Goal: Transaction & Acquisition: Book appointment/travel/reservation

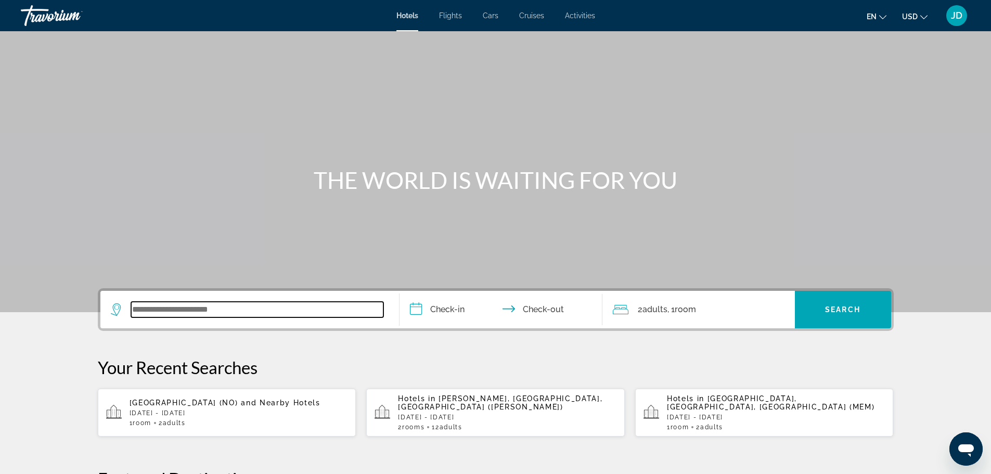
click at [207, 313] on input "Search widget" at bounding box center [257, 310] width 252 height 16
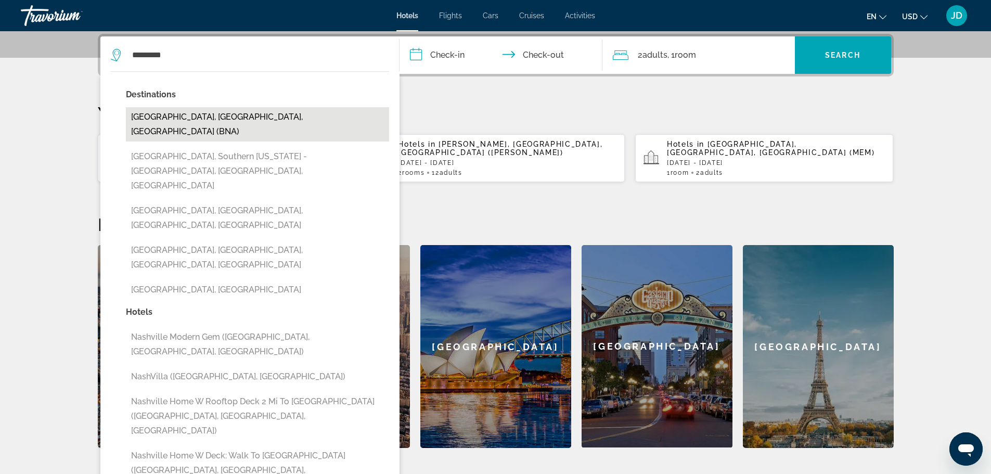
click at [166, 113] on button "[GEOGRAPHIC_DATA], [GEOGRAPHIC_DATA], [GEOGRAPHIC_DATA] (BNA)" at bounding box center [257, 124] width 263 height 34
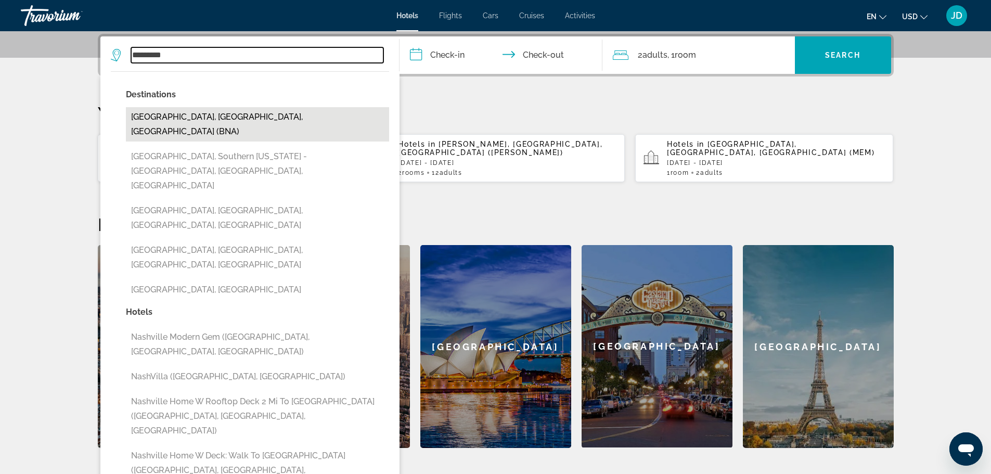
type input "**********"
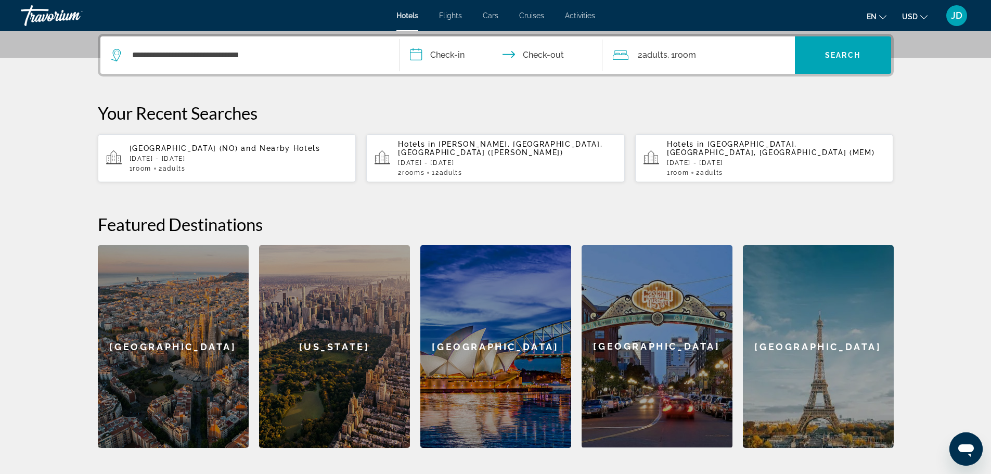
click at [439, 56] on input "**********" at bounding box center [502, 56] width 207 height 41
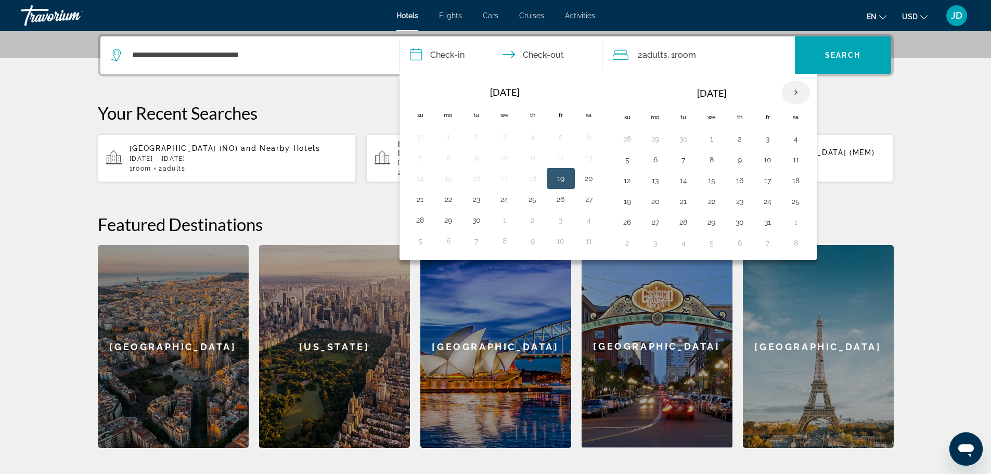
click at [791, 95] on th "Next month" at bounding box center [796, 92] width 28 height 23
click at [767, 139] on button "5" at bounding box center [767, 139] width 17 height 15
click at [621, 158] on button "7" at bounding box center [627, 159] width 17 height 15
type input "**********"
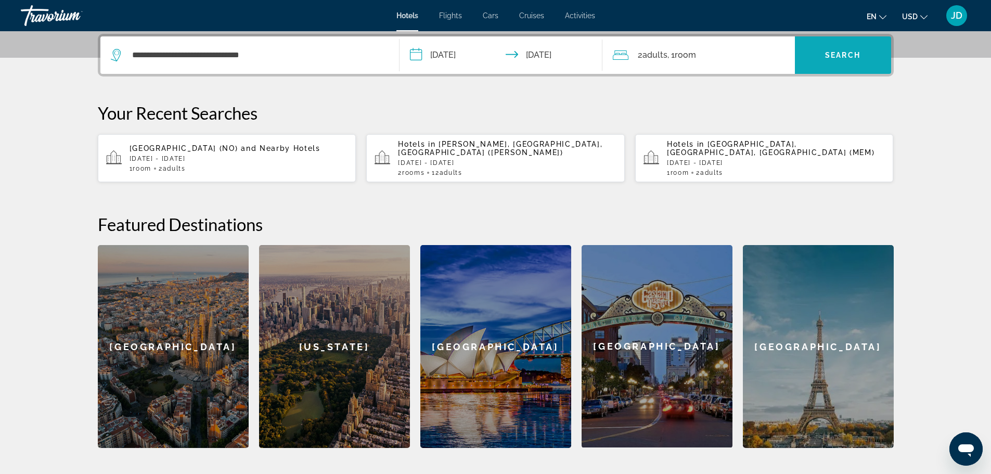
click at [848, 54] on span "Search" at bounding box center [842, 55] width 35 height 8
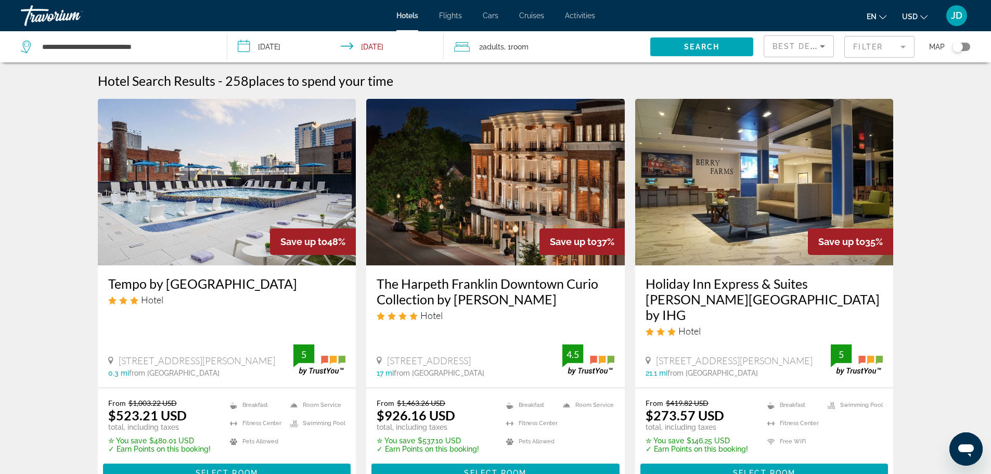
click at [878, 51] on mat-form-field "Filter" at bounding box center [879, 47] width 70 height 22
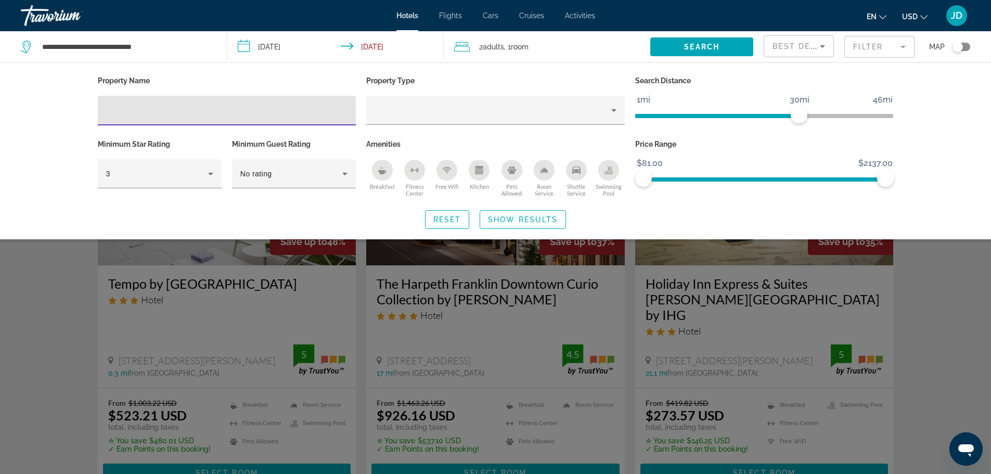
click at [189, 112] on input "Hotel Filters" at bounding box center [227, 111] width 242 height 12
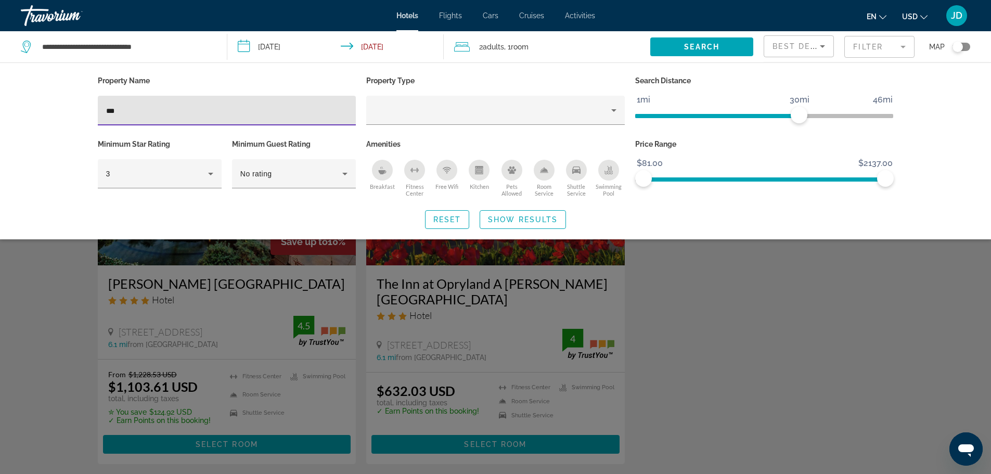
type input "***"
click at [173, 301] on div "Search widget" at bounding box center [495, 315] width 991 height 318
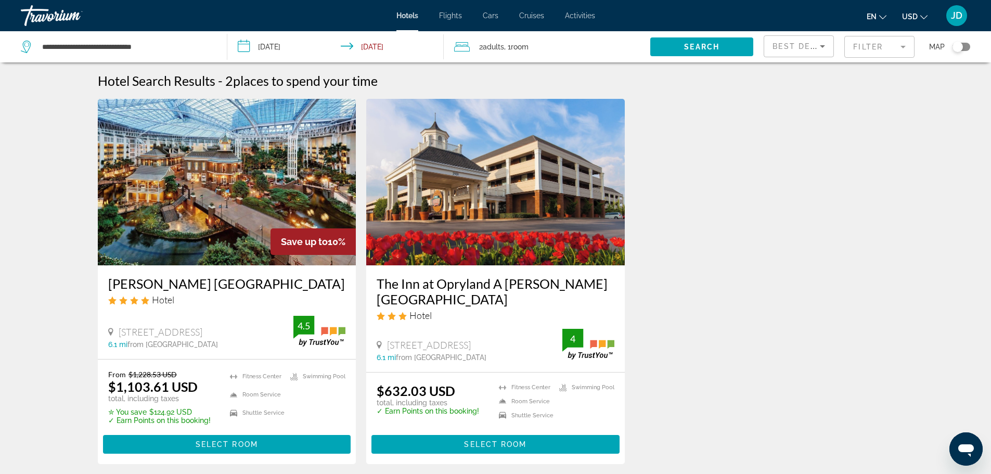
click at [215, 226] on img "Main content" at bounding box center [227, 182] width 259 height 166
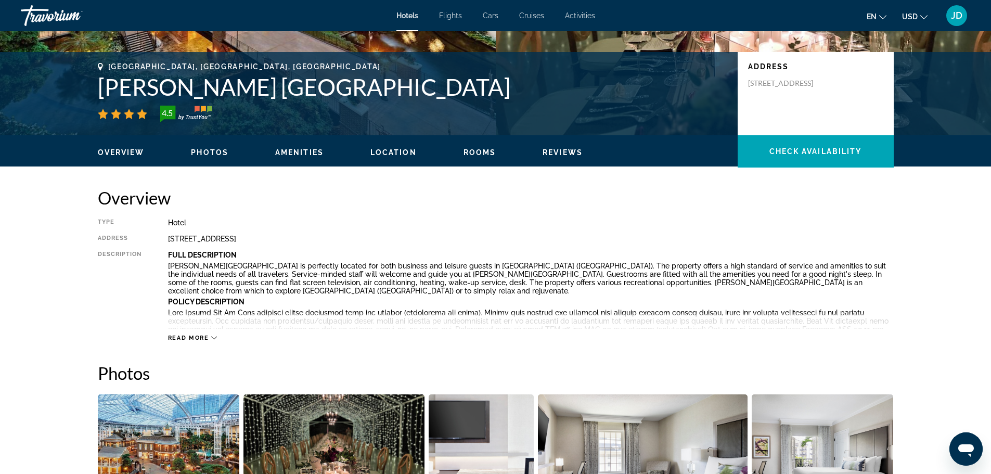
scroll to position [364, 0]
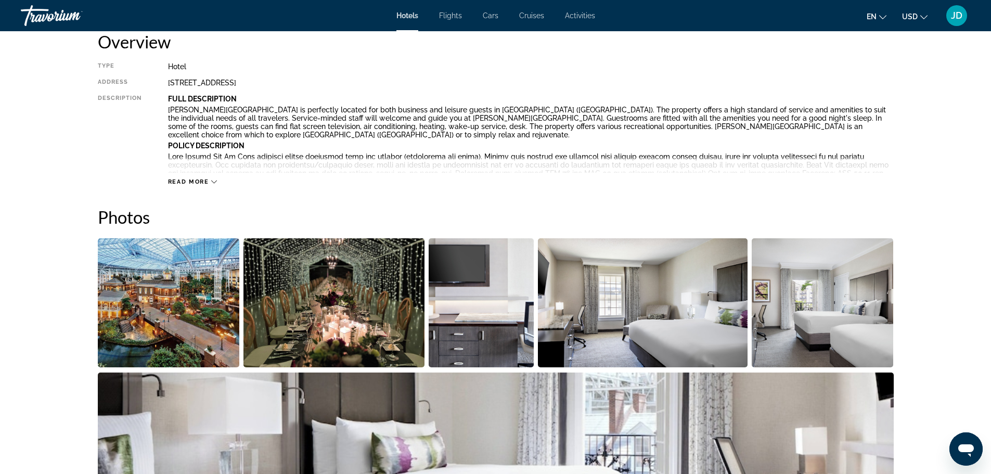
click at [154, 289] on img "Open full-screen image slider" at bounding box center [169, 302] width 142 height 129
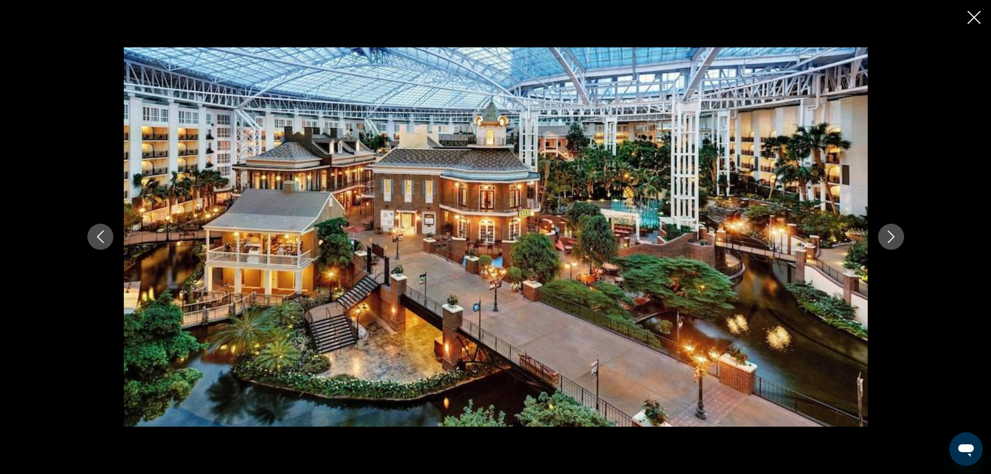
click at [893, 239] on icon "Next image" at bounding box center [891, 236] width 12 height 12
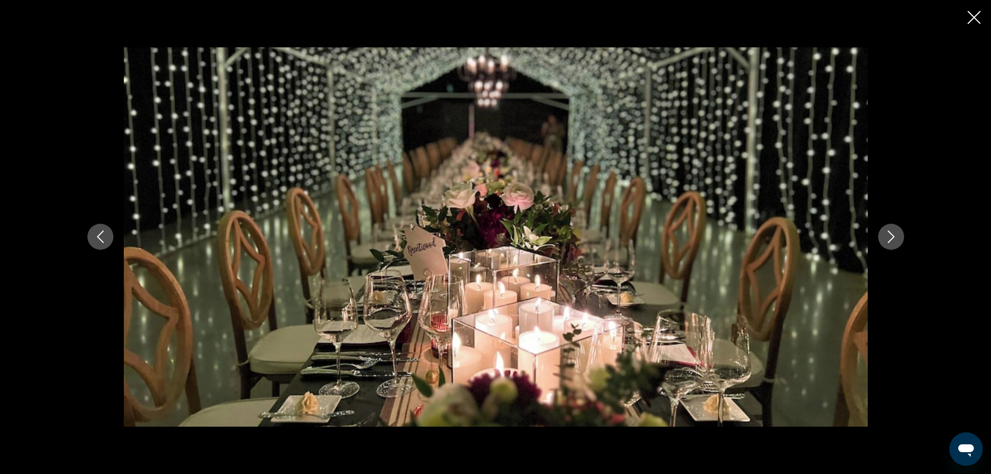
click at [893, 239] on icon "Next image" at bounding box center [891, 236] width 12 height 12
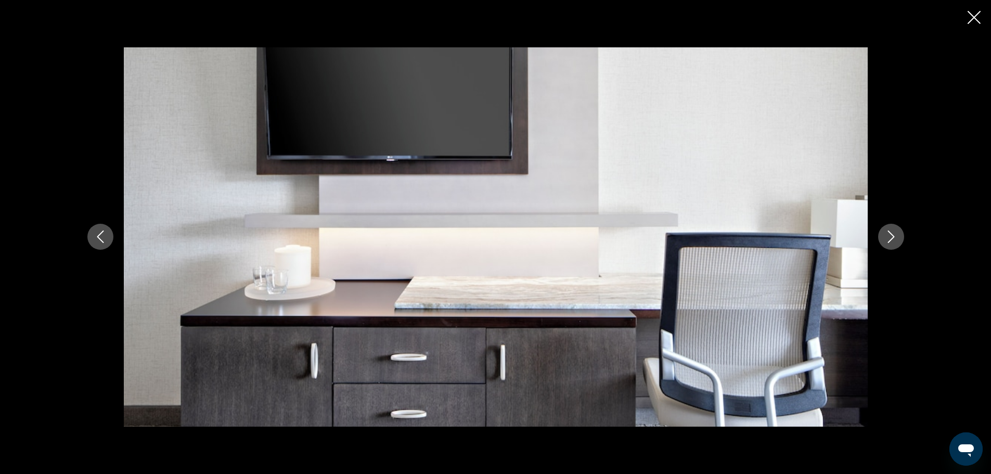
click at [894, 239] on icon "Next image" at bounding box center [891, 236] width 12 height 12
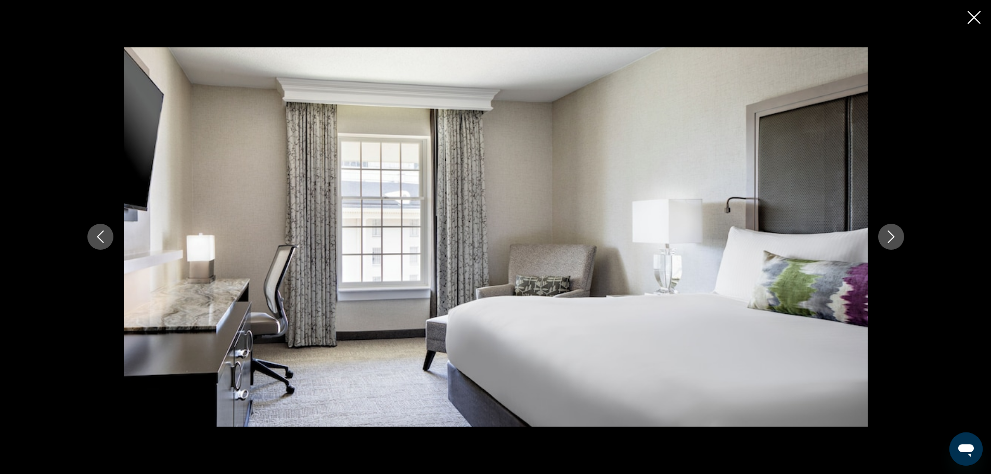
click at [894, 239] on icon "Next image" at bounding box center [891, 236] width 12 height 12
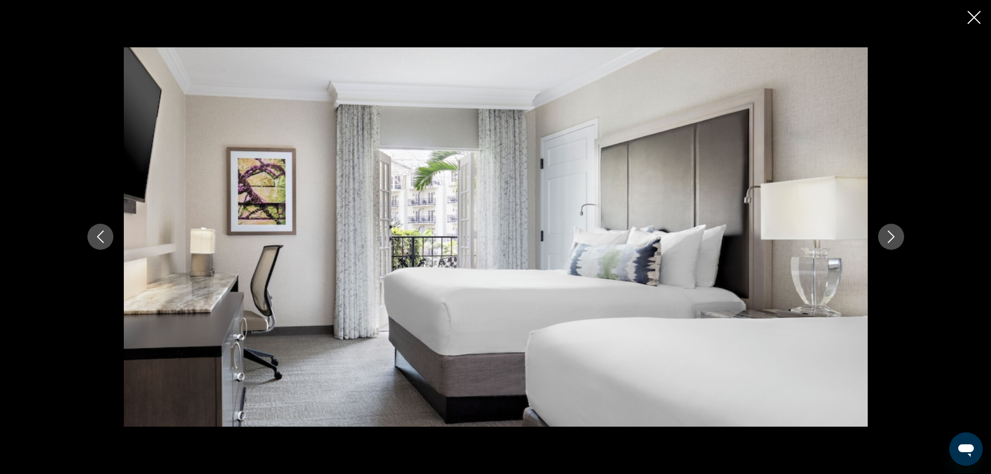
click at [894, 239] on icon "Next image" at bounding box center [891, 236] width 12 height 12
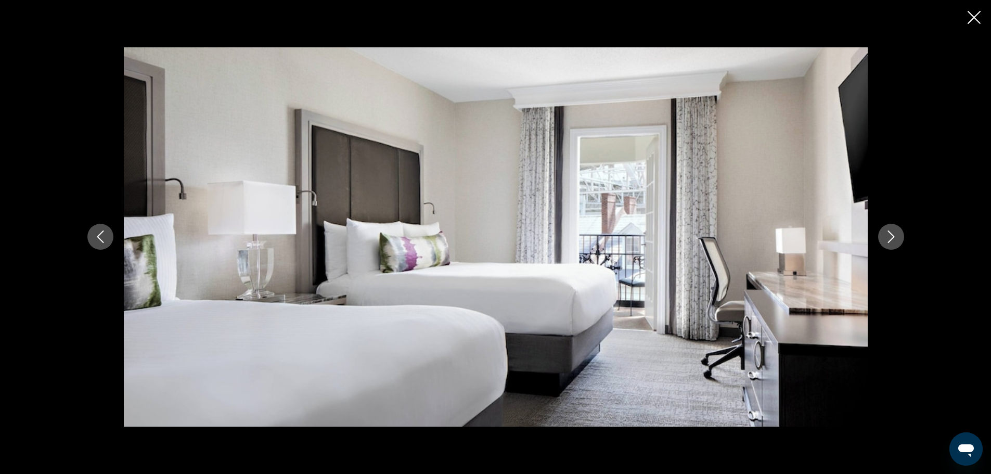
click at [894, 239] on icon "Next image" at bounding box center [891, 236] width 12 height 12
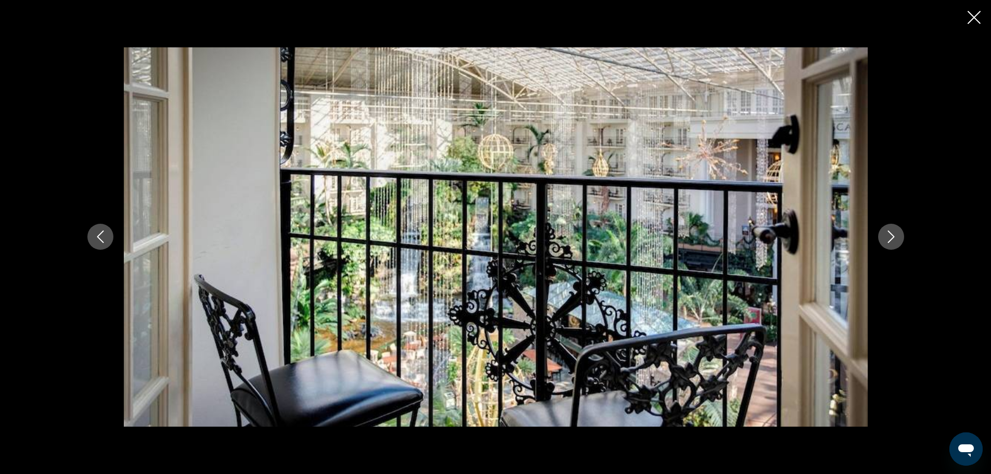
click at [894, 240] on icon "Next image" at bounding box center [891, 236] width 12 height 12
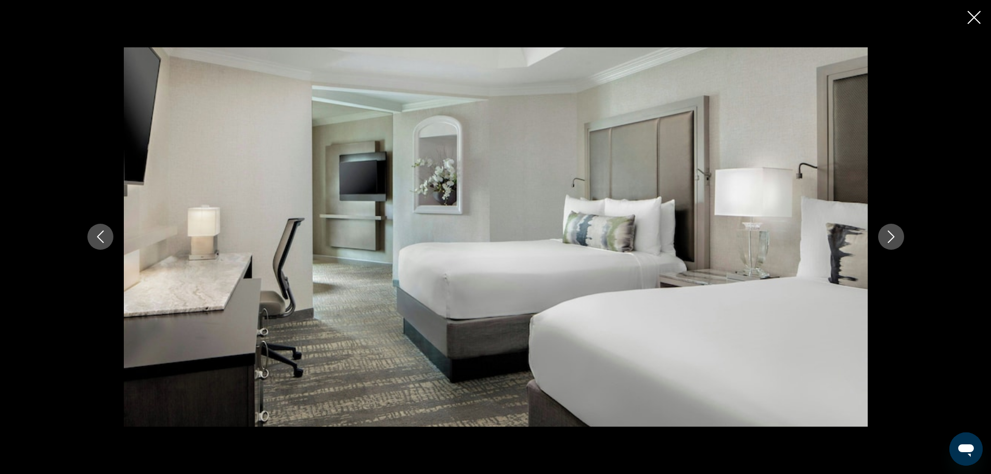
click at [894, 240] on icon "Next image" at bounding box center [891, 236] width 12 height 12
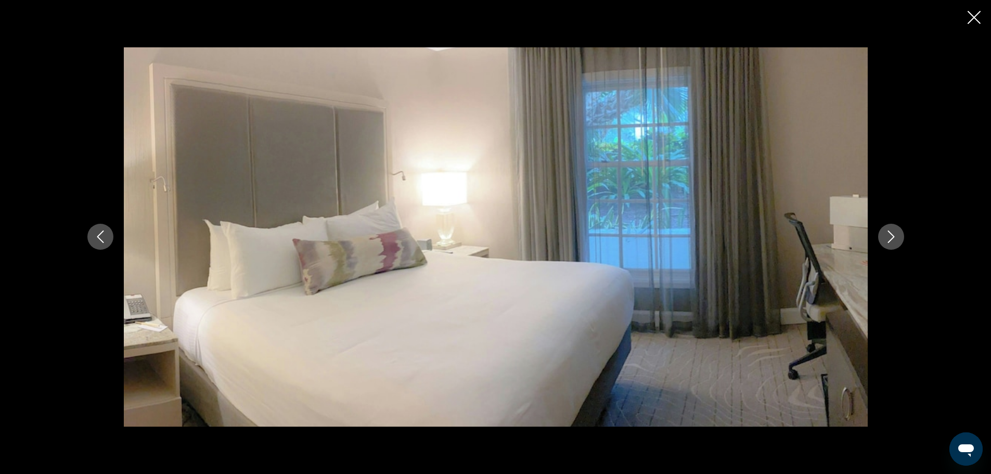
click at [894, 240] on icon "Next image" at bounding box center [891, 236] width 12 height 12
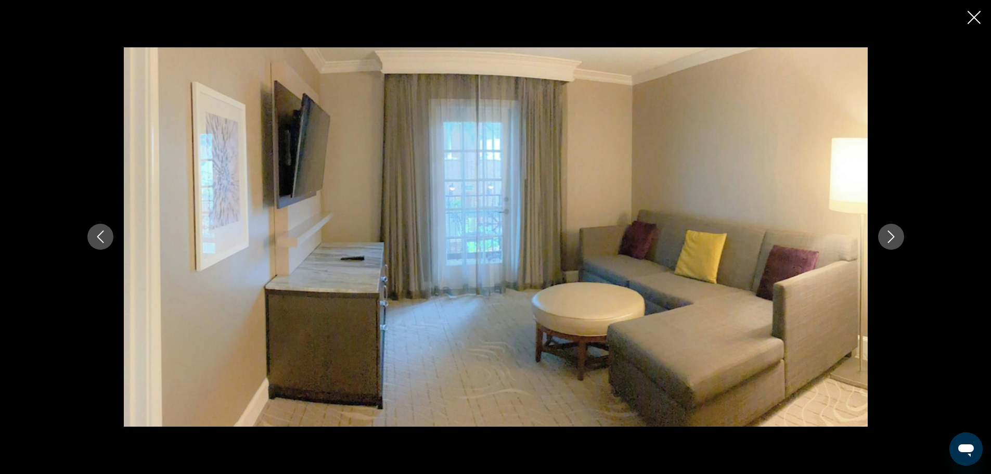
click at [894, 239] on icon "Next image" at bounding box center [891, 236] width 12 height 12
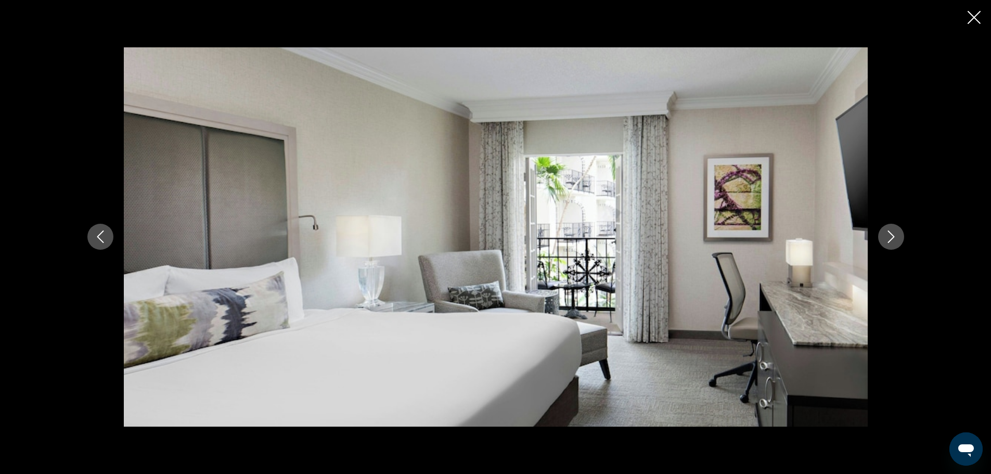
click at [894, 239] on icon "Next image" at bounding box center [891, 236] width 12 height 12
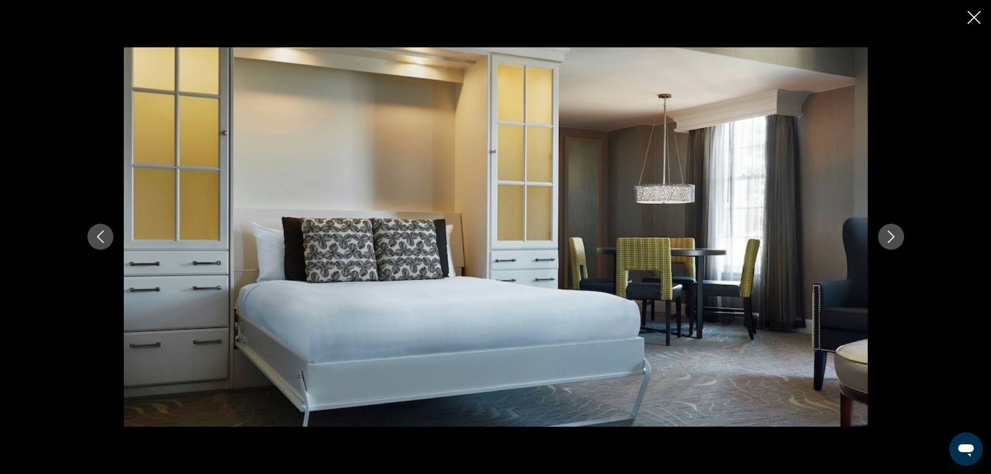
click at [894, 239] on icon "Next image" at bounding box center [891, 236] width 12 height 12
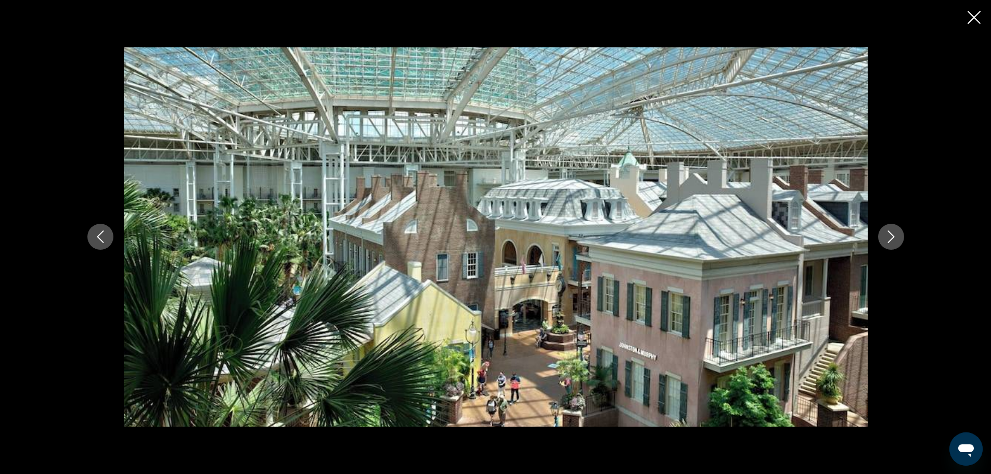
click at [894, 239] on icon "Next image" at bounding box center [891, 236] width 12 height 12
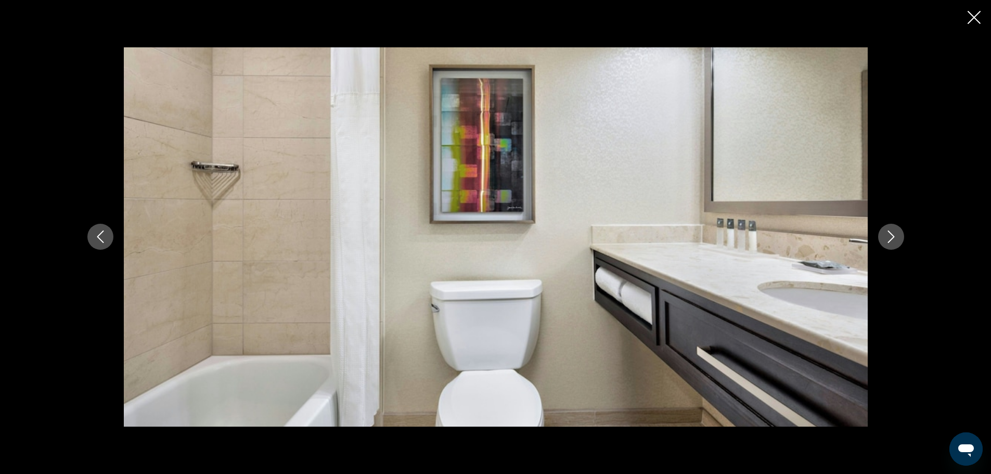
click at [894, 239] on icon "Next image" at bounding box center [891, 236] width 12 height 12
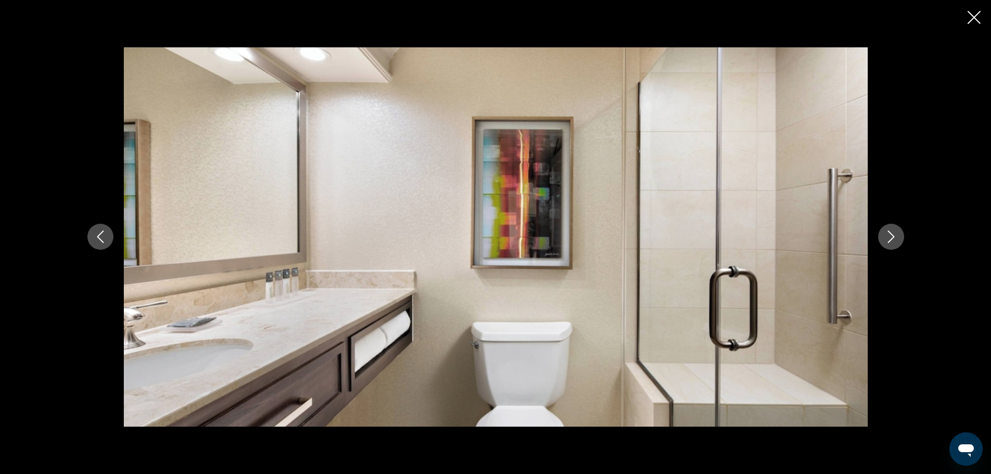
click at [894, 239] on icon "Next image" at bounding box center [891, 236] width 12 height 12
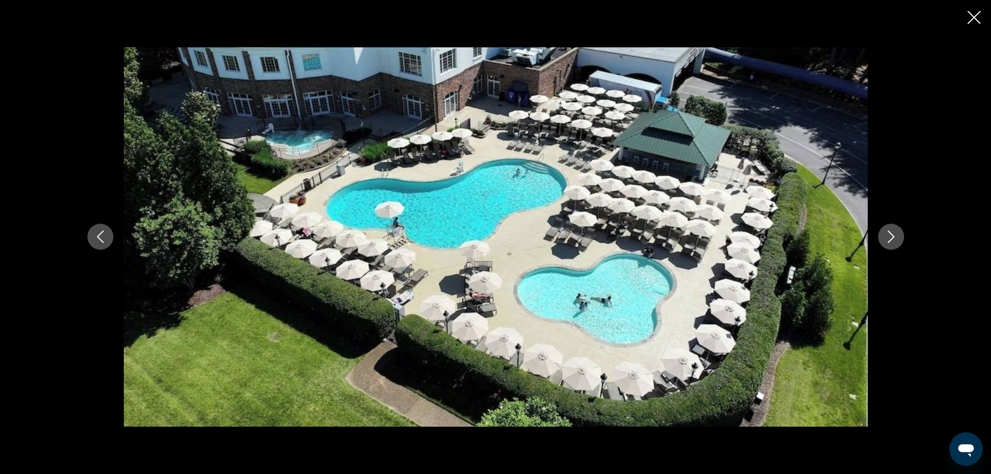
click at [894, 239] on icon "Next image" at bounding box center [891, 236] width 12 height 12
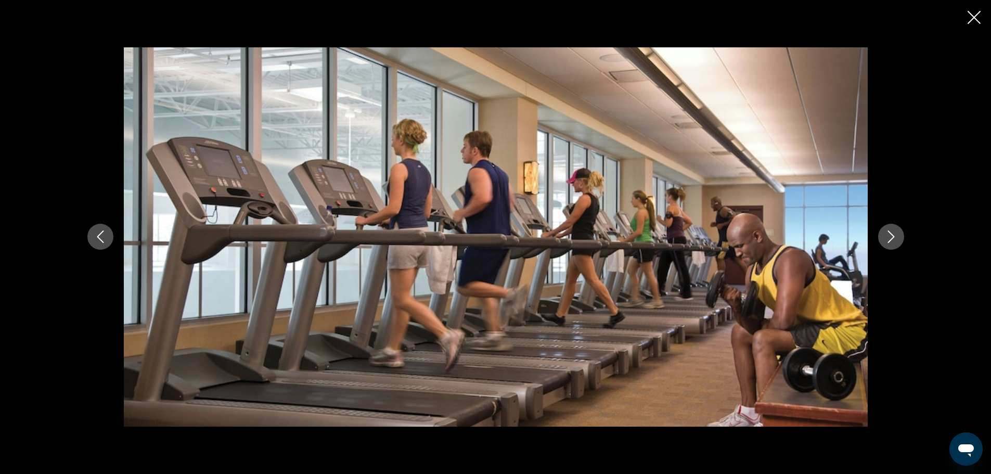
click at [894, 239] on icon "Next image" at bounding box center [891, 236] width 12 height 12
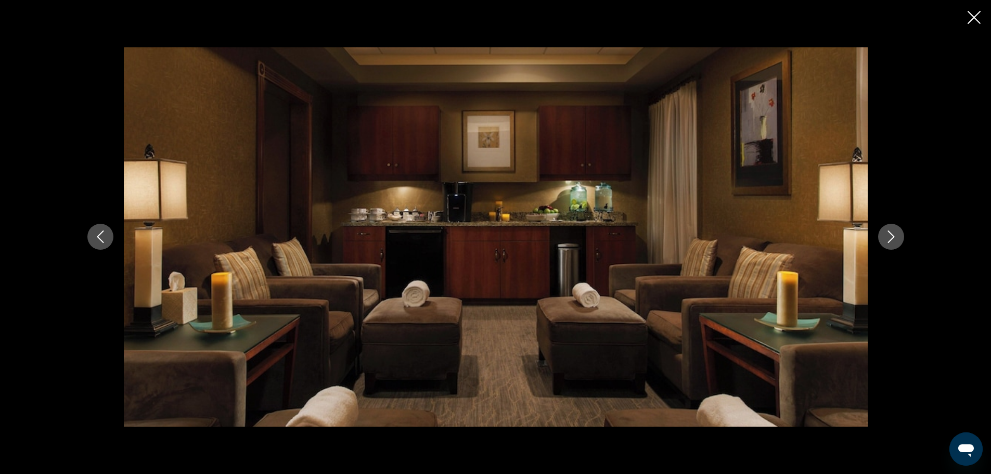
click at [894, 239] on icon "Next image" at bounding box center [891, 236] width 12 height 12
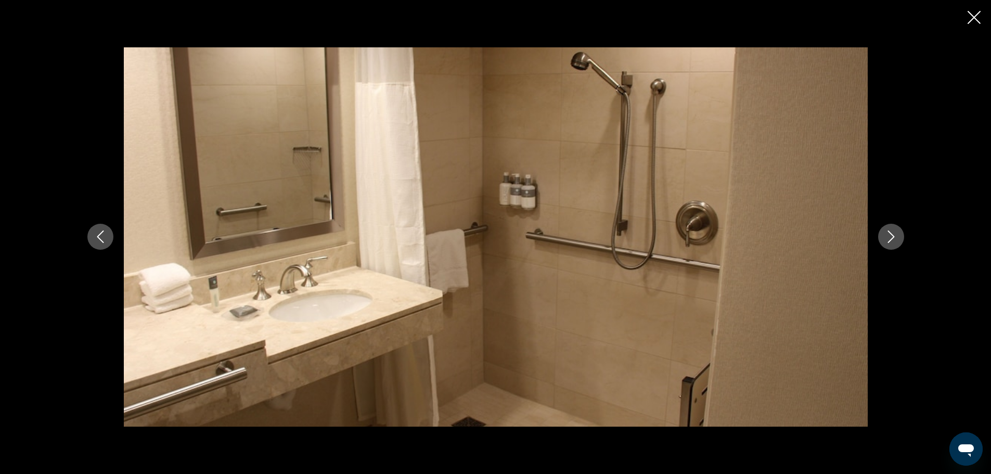
click at [894, 239] on icon "Next image" at bounding box center [891, 236] width 12 height 12
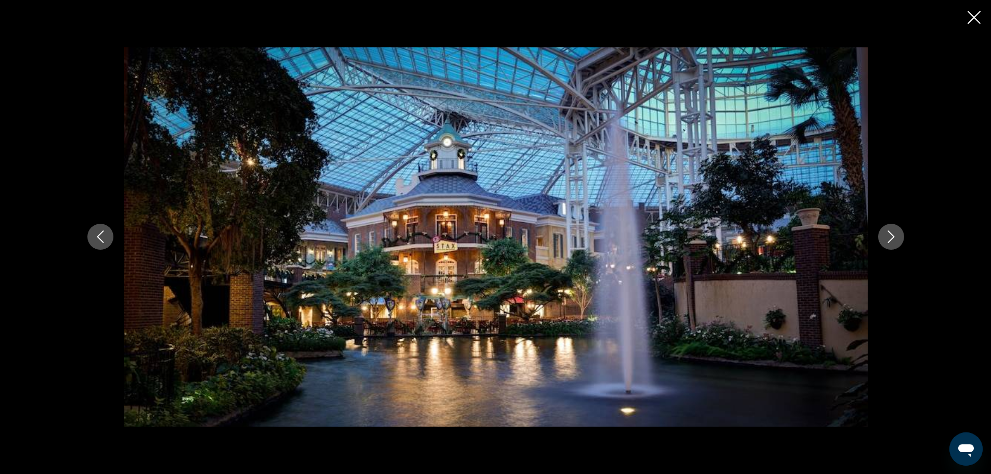
click at [894, 239] on icon "Next image" at bounding box center [891, 236] width 12 height 12
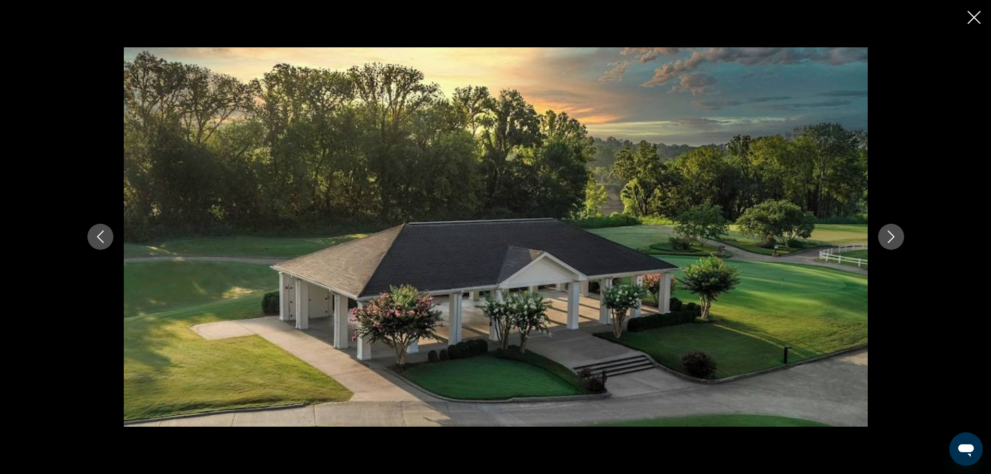
click at [895, 238] on icon "Next image" at bounding box center [891, 236] width 12 height 12
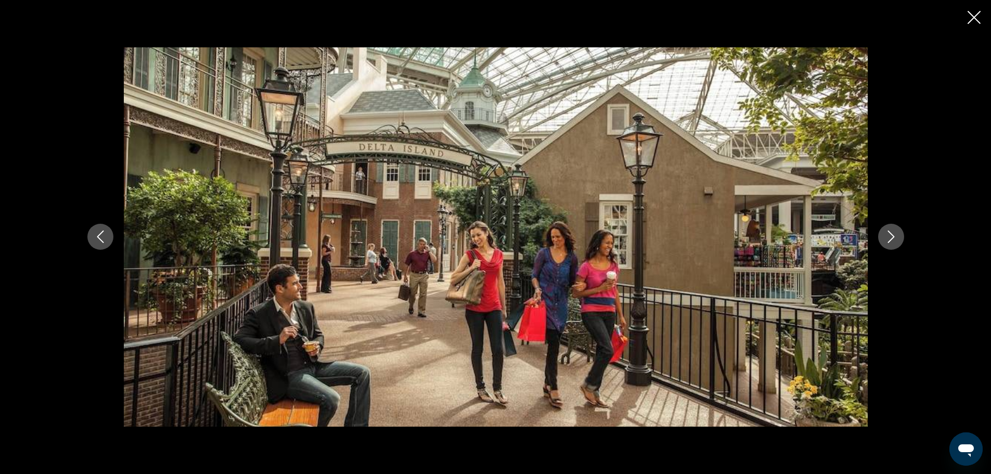
click at [895, 238] on icon "Next image" at bounding box center [891, 236] width 12 height 12
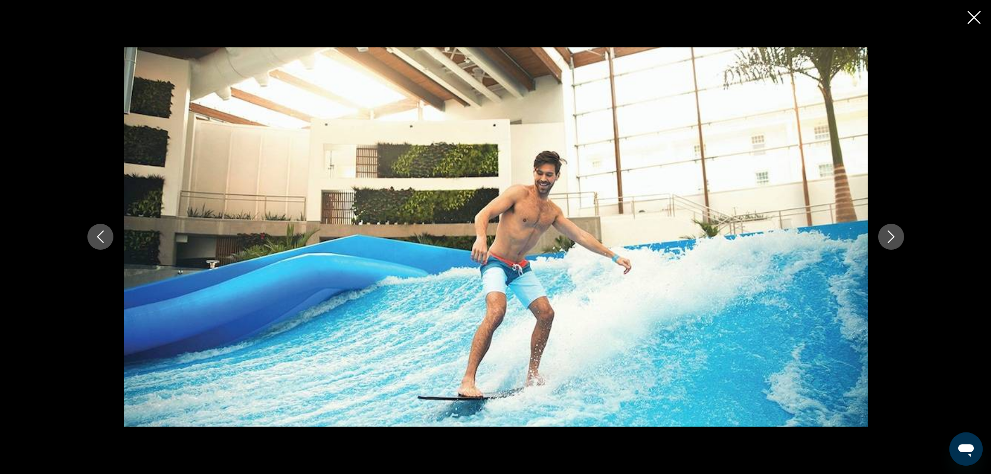
click at [895, 238] on icon "Next image" at bounding box center [891, 236] width 12 height 12
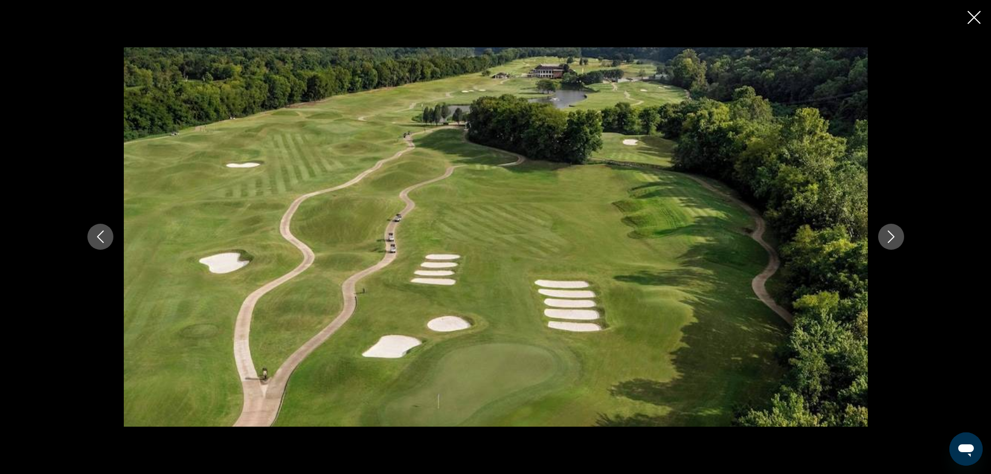
click at [895, 238] on icon "Next image" at bounding box center [891, 236] width 12 height 12
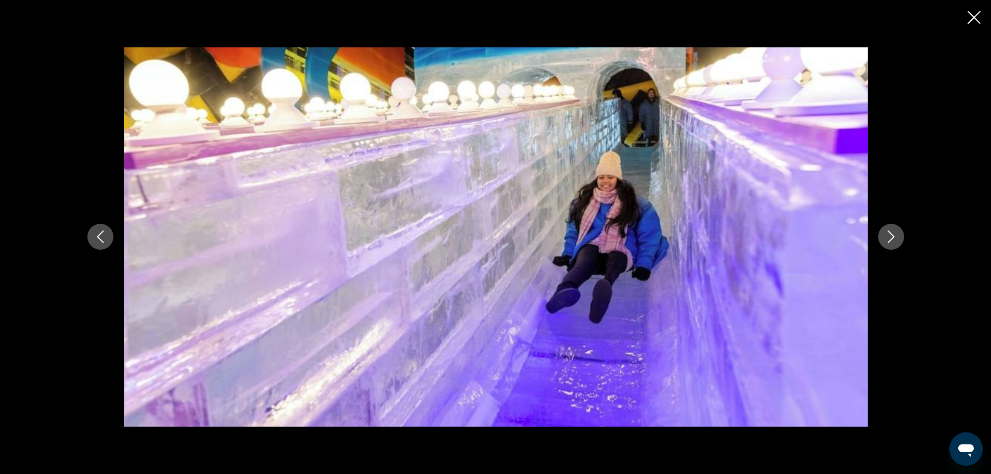
click at [895, 238] on icon "Next image" at bounding box center [891, 236] width 12 height 12
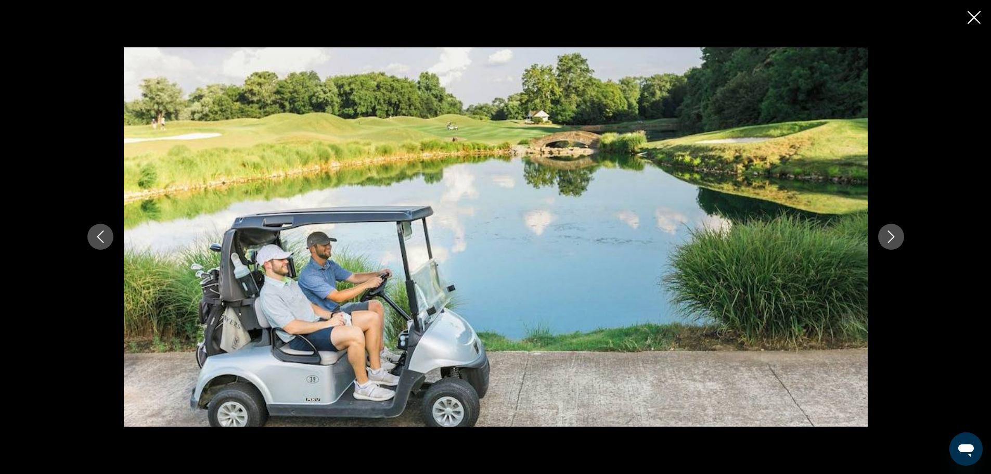
click at [895, 238] on icon "Next image" at bounding box center [891, 236] width 12 height 12
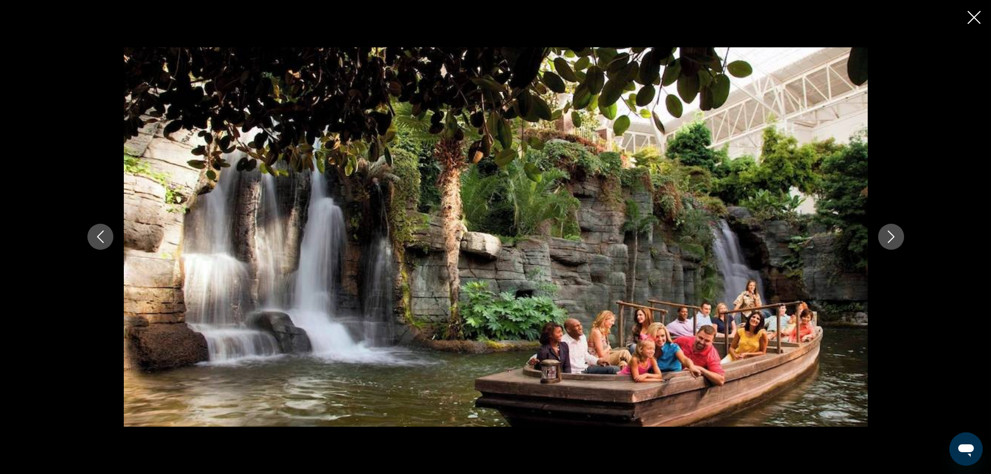
click at [895, 238] on icon "Next image" at bounding box center [891, 236] width 12 height 12
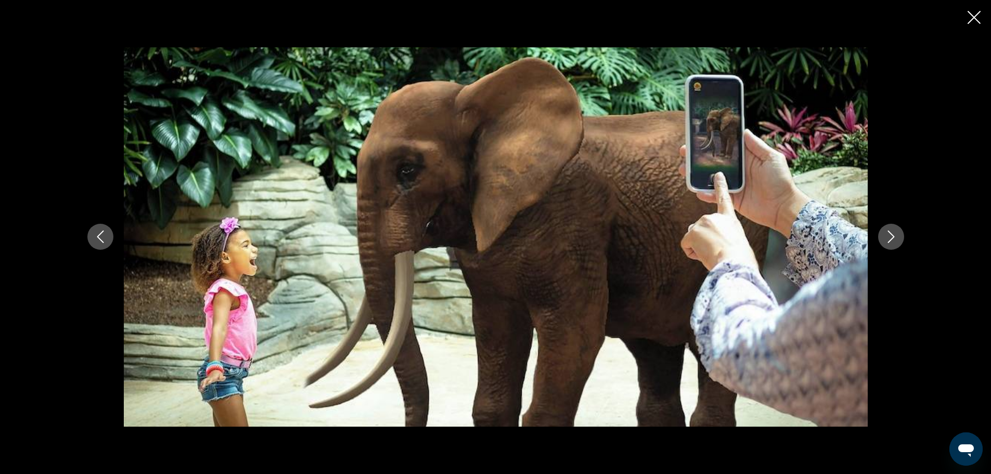
click at [895, 240] on icon "Next image" at bounding box center [891, 236] width 12 height 12
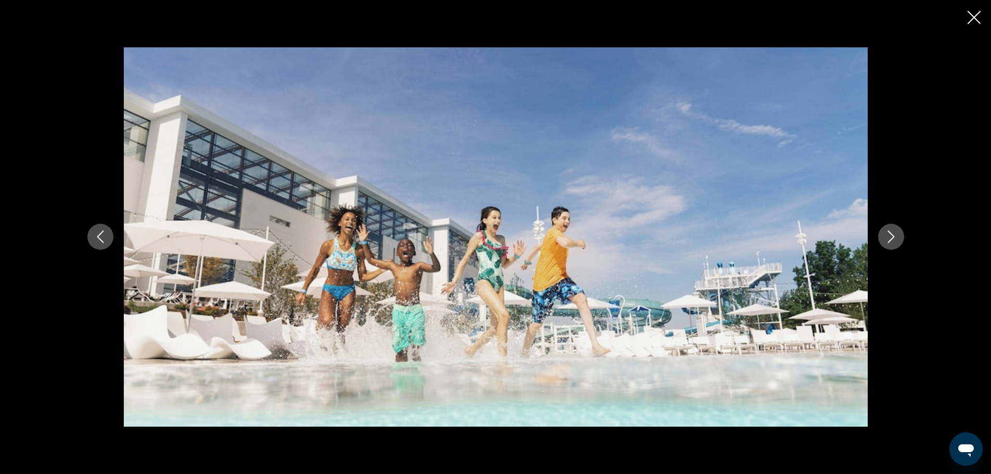
click at [895, 240] on icon "Next image" at bounding box center [891, 236] width 12 height 12
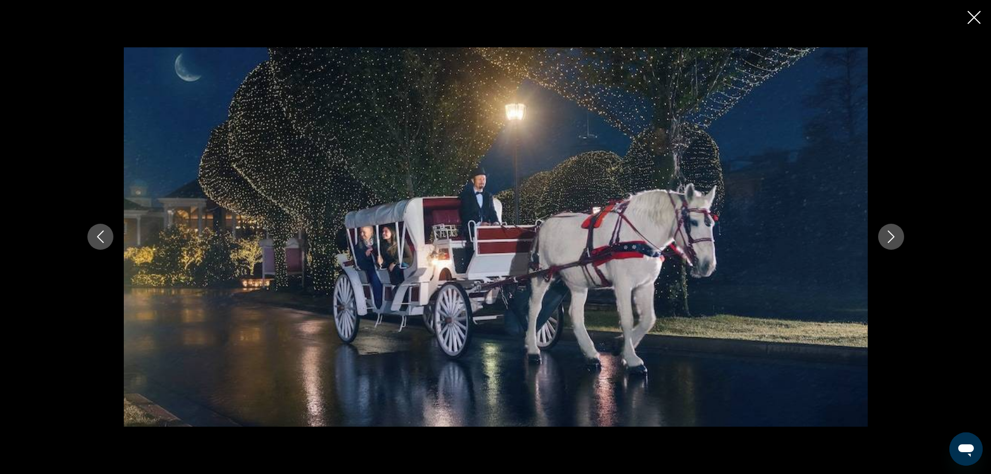
click at [895, 240] on icon "Next image" at bounding box center [891, 236] width 12 height 12
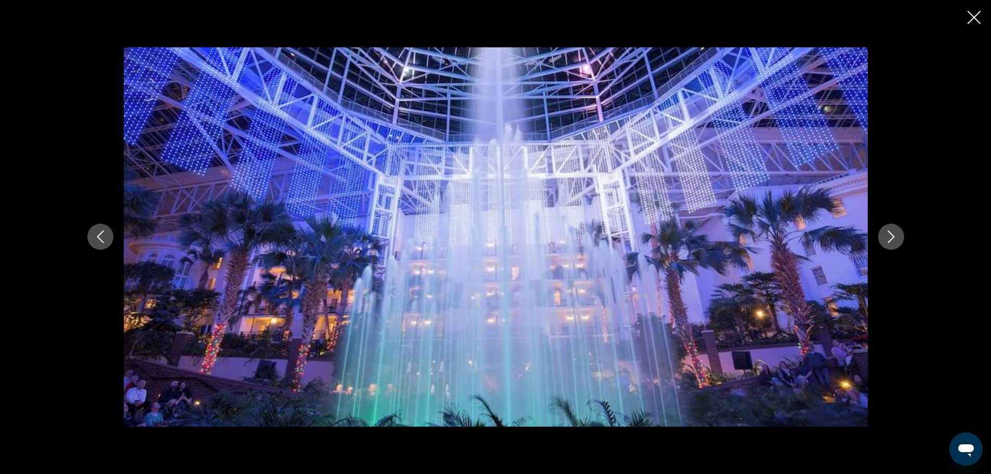
click at [895, 240] on icon "Next image" at bounding box center [891, 236] width 12 height 12
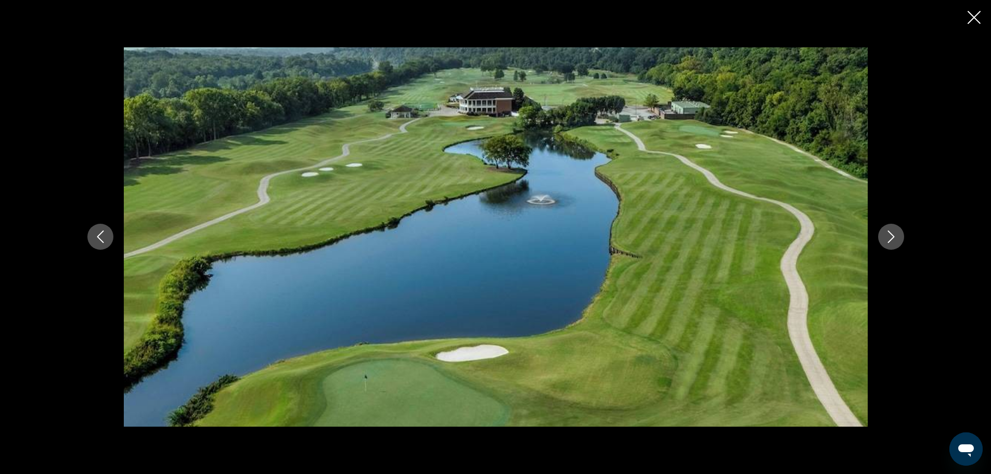
click at [896, 240] on icon "Next image" at bounding box center [891, 236] width 12 height 12
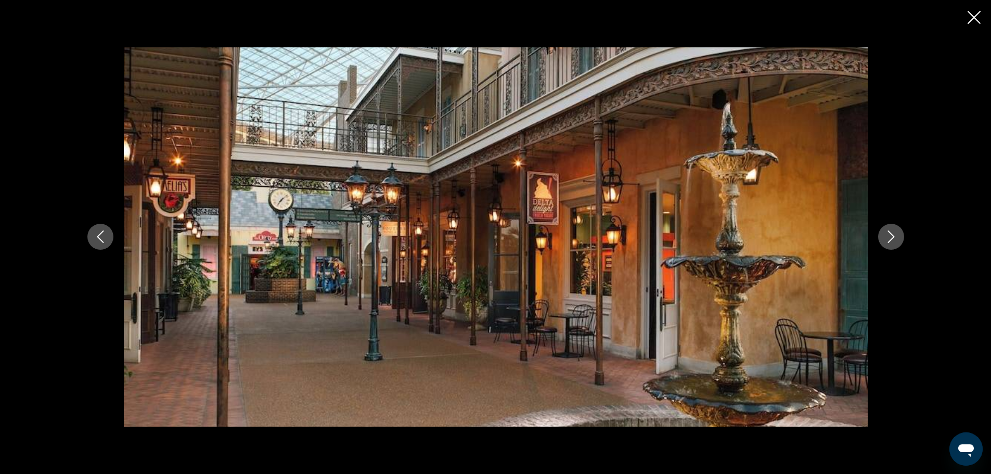
click at [896, 240] on icon "Next image" at bounding box center [891, 236] width 12 height 12
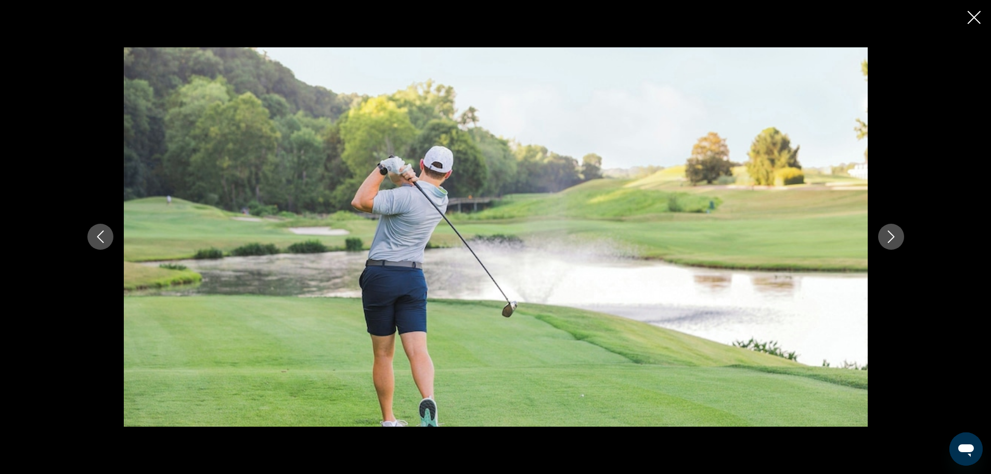
click at [896, 240] on icon "Next image" at bounding box center [891, 236] width 12 height 12
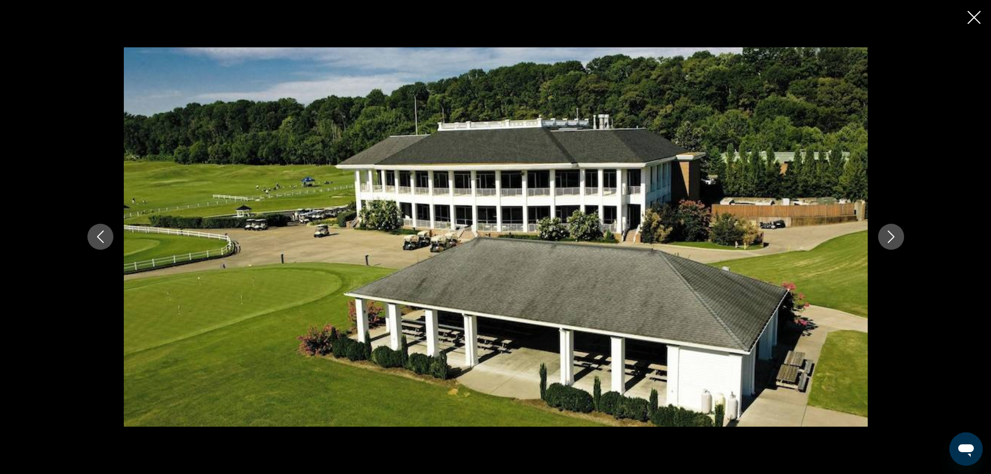
click at [896, 240] on icon "Next image" at bounding box center [891, 236] width 12 height 12
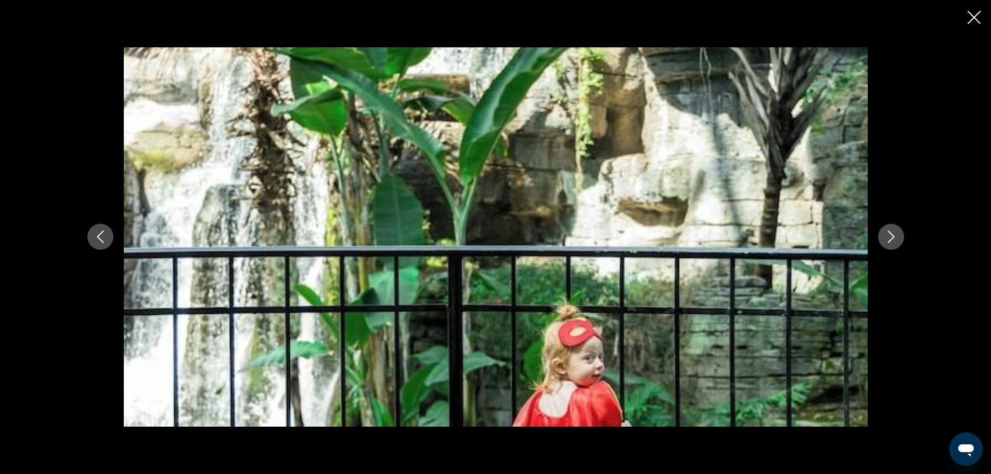
click at [896, 240] on icon "Next image" at bounding box center [891, 236] width 12 height 12
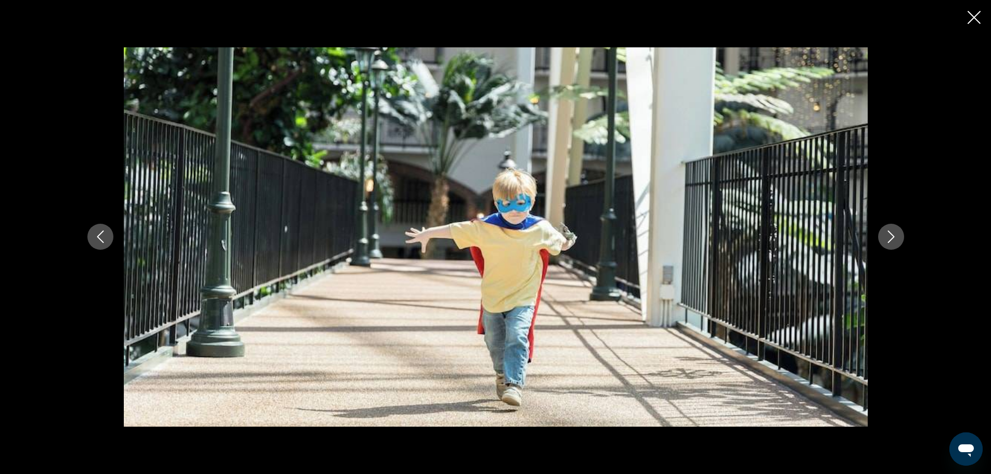
click at [896, 240] on icon "Next image" at bounding box center [891, 236] width 12 height 12
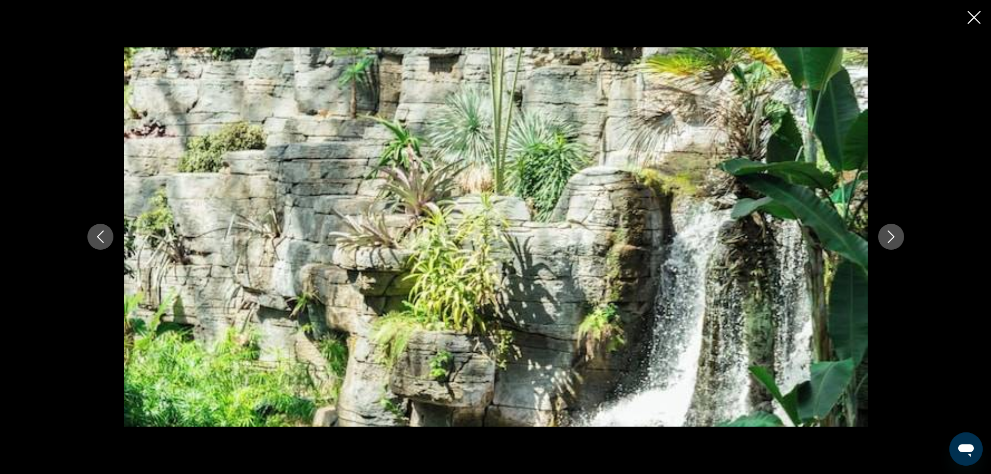
click at [896, 240] on icon "Next image" at bounding box center [891, 236] width 12 height 12
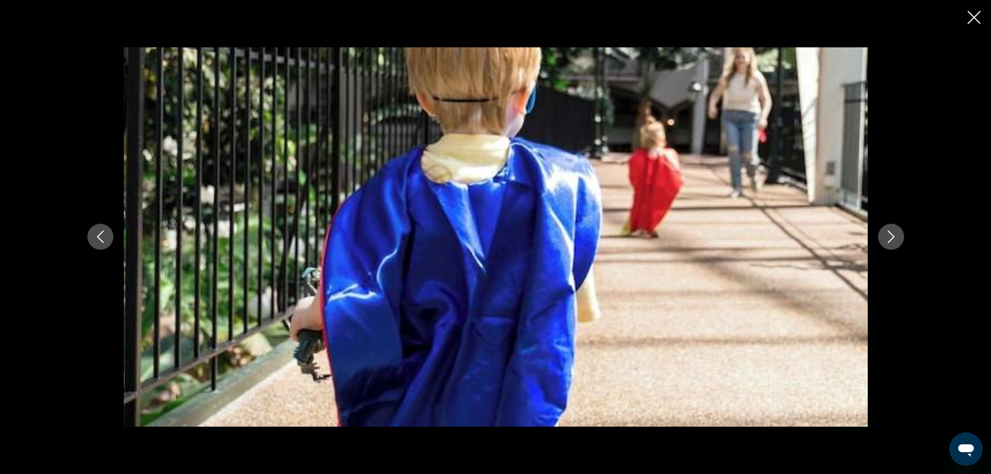
click at [896, 240] on icon "Next image" at bounding box center [891, 236] width 12 height 12
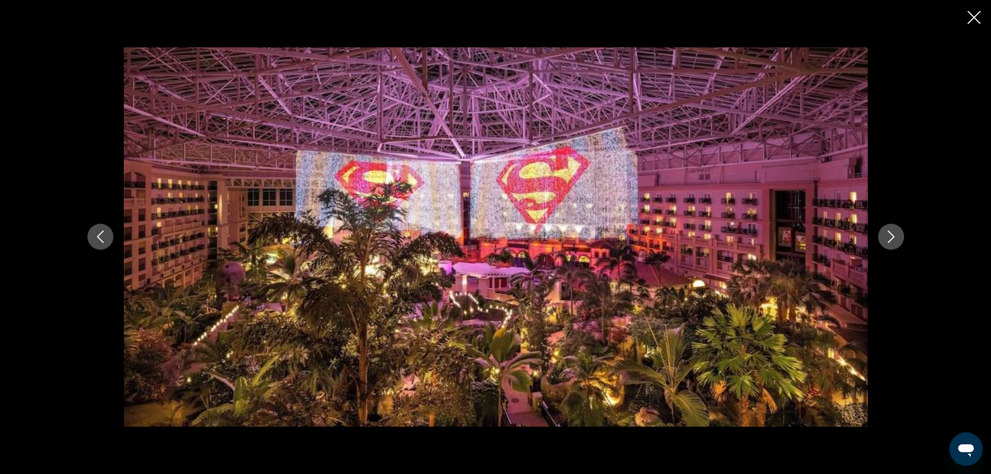
click at [897, 240] on button "Next image" at bounding box center [891, 237] width 26 height 26
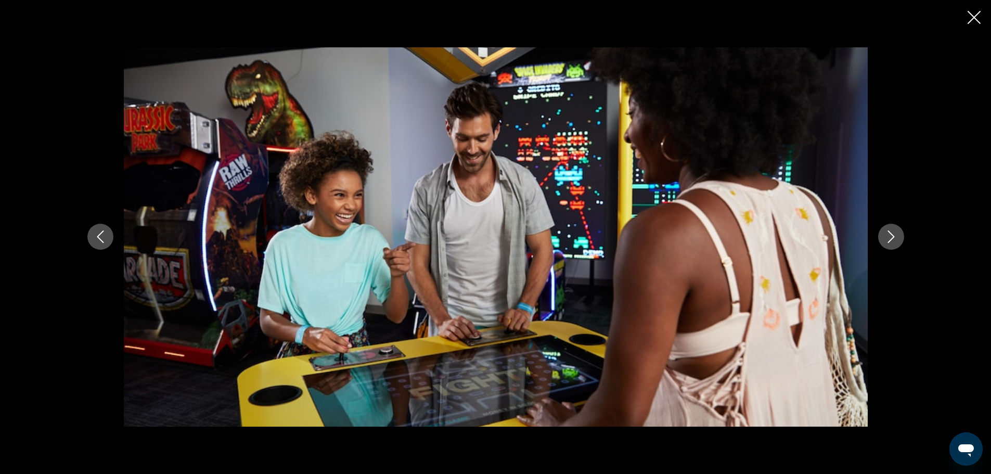
click at [897, 240] on button "Next image" at bounding box center [891, 237] width 26 height 26
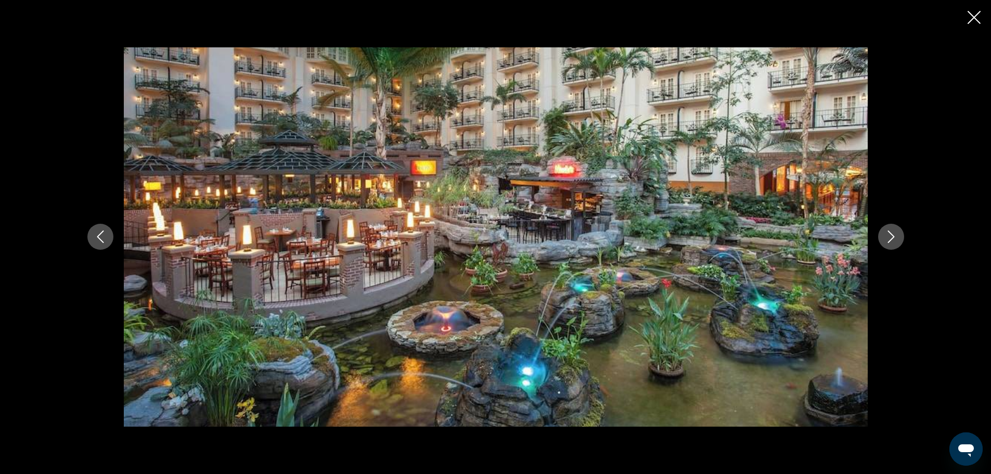
click at [897, 240] on button "Next image" at bounding box center [891, 237] width 26 height 26
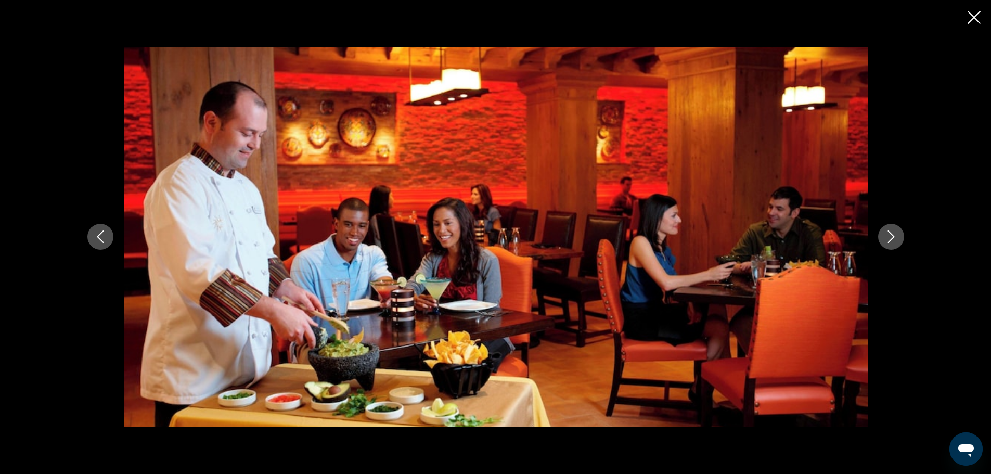
click at [897, 240] on button "Next image" at bounding box center [891, 237] width 26 height 26
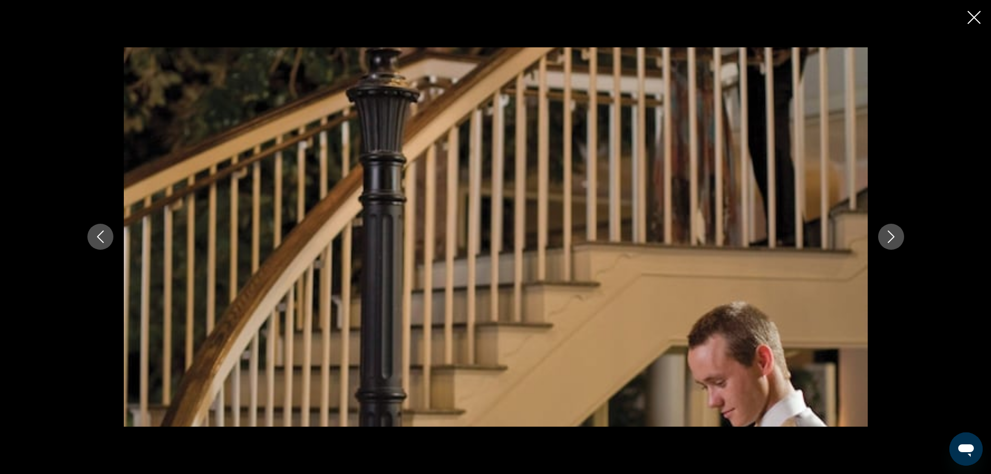
click at [897, 240] on button "Next image" at bounding box center [891, 237] width 26 height 26
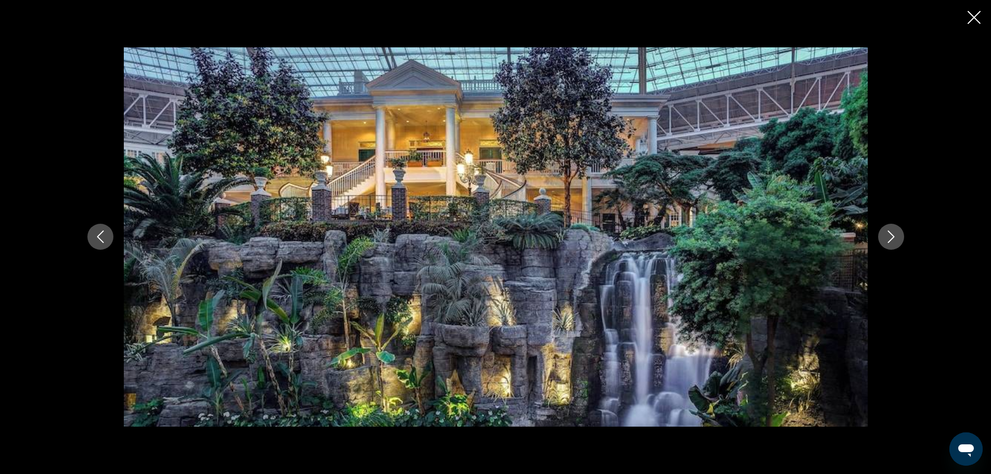
click at [897, 240] on button "Next image" at bounding box center [891, 237] width 26 height 26
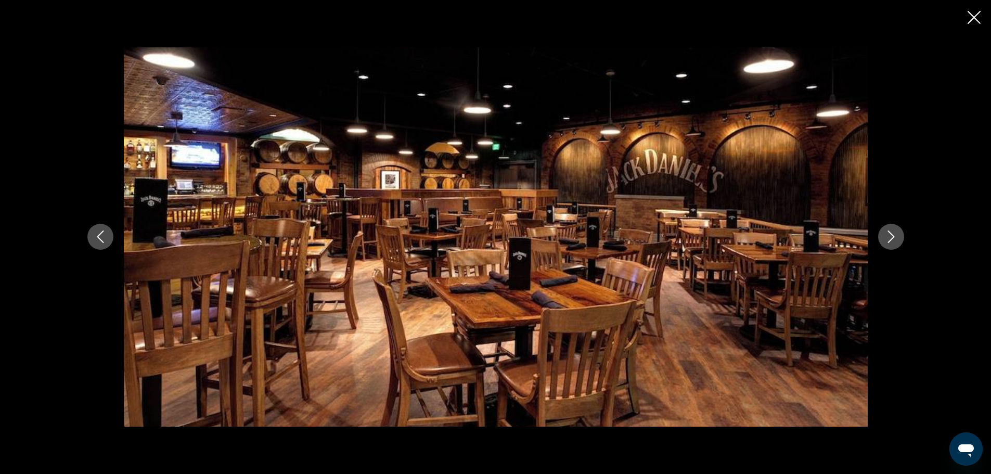
click at [96, 234] on icon "Previous image" at bounding box center [100, 236] width 12 height 12
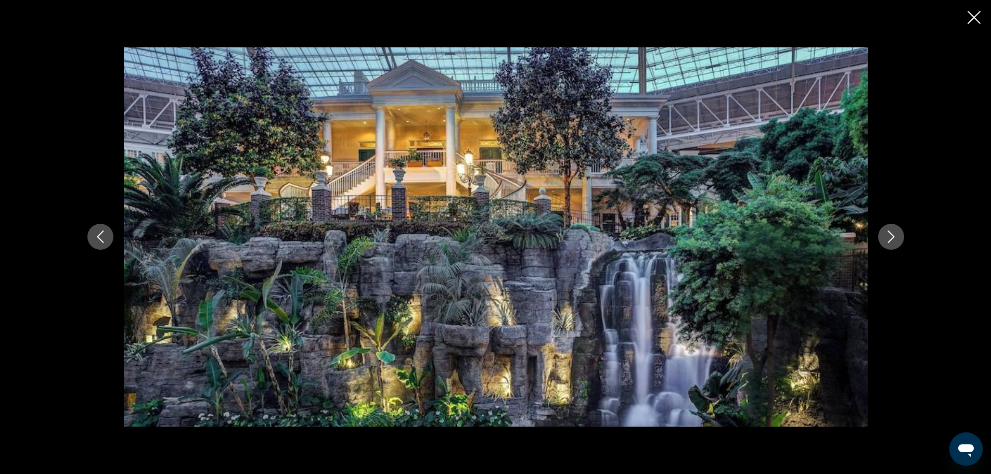
click at [895, 243] on button "Next image" at bounding box center [891, 237] width 26 height 26
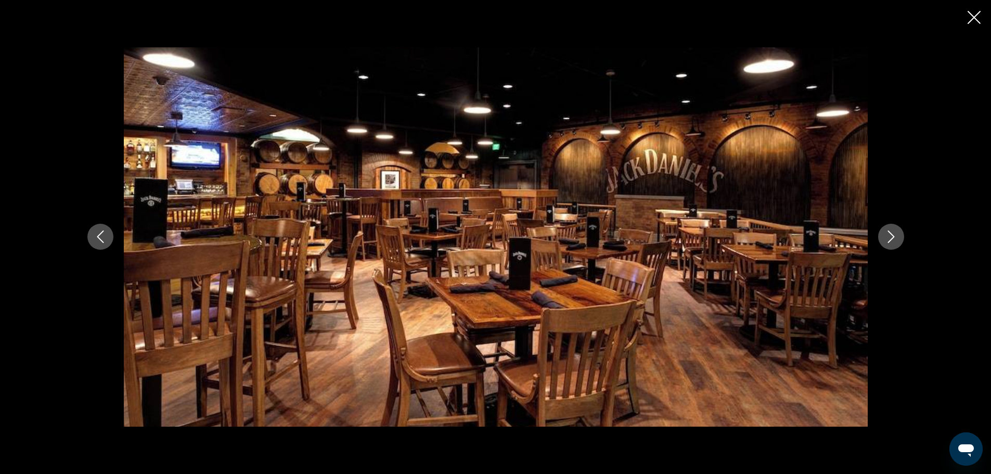
click at [894, 243] on button "Next image" at bounding box center [891, 237] width 26 height 26
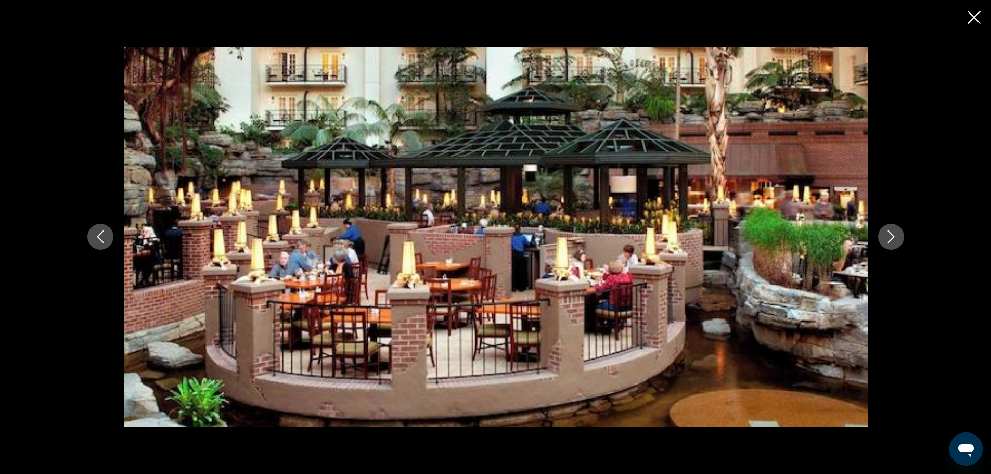
click at [894, 243] on icon "Next image" at bounding box center [891, 236] width 12 height 12
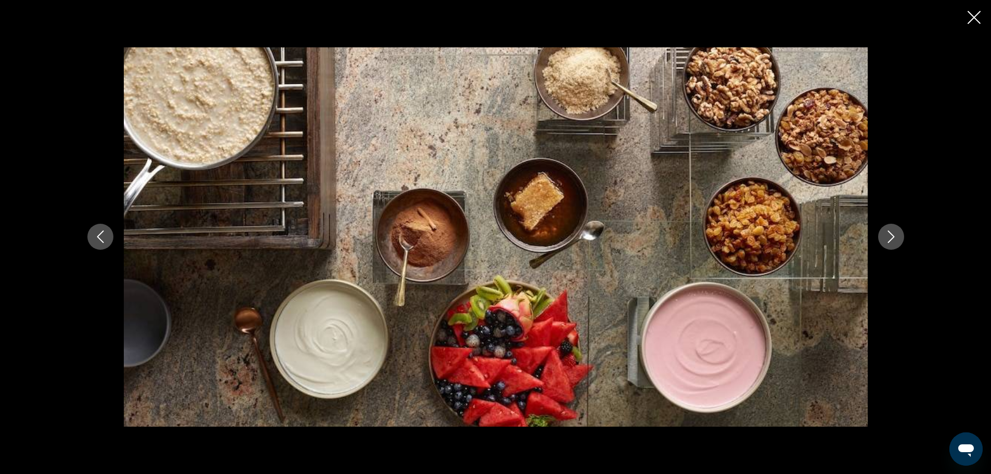
click at [893, 242] on icon "Next image" at bounding box center [891, 236] width 12 height 12
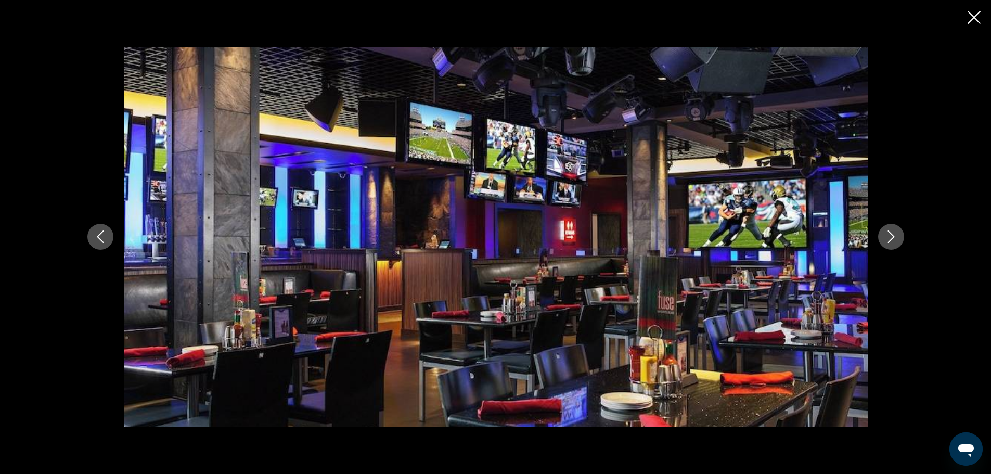
click at [892, 242] on icon "Next image" at bounding box center [891, 236] width 12 height 12
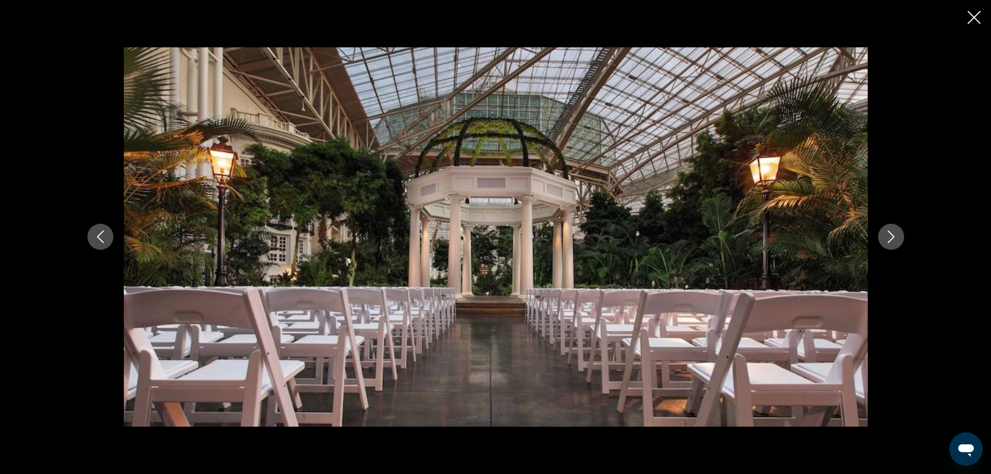
click at [892, 242] on icon "Next image" at bounding box center [891, 236] width 12 height 12
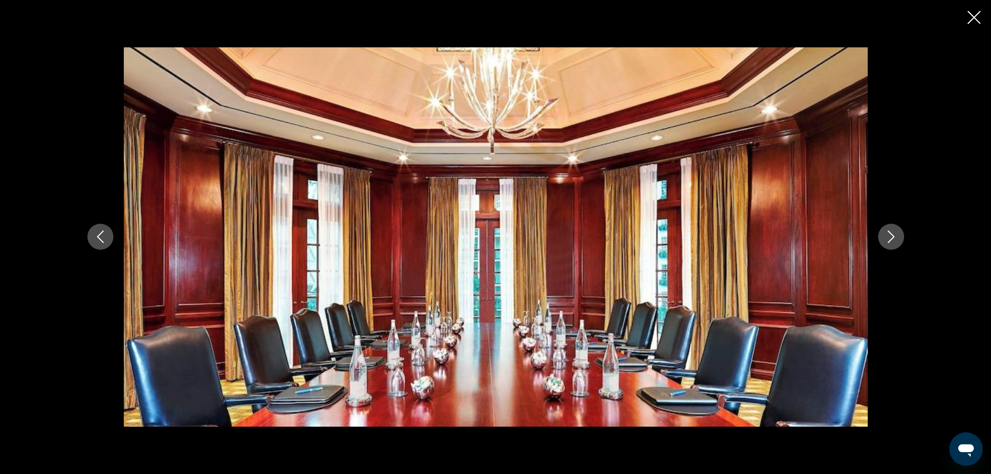
click at [892, 242] on icon "Next image" at bounding box center [891, 236] width 12 height 12
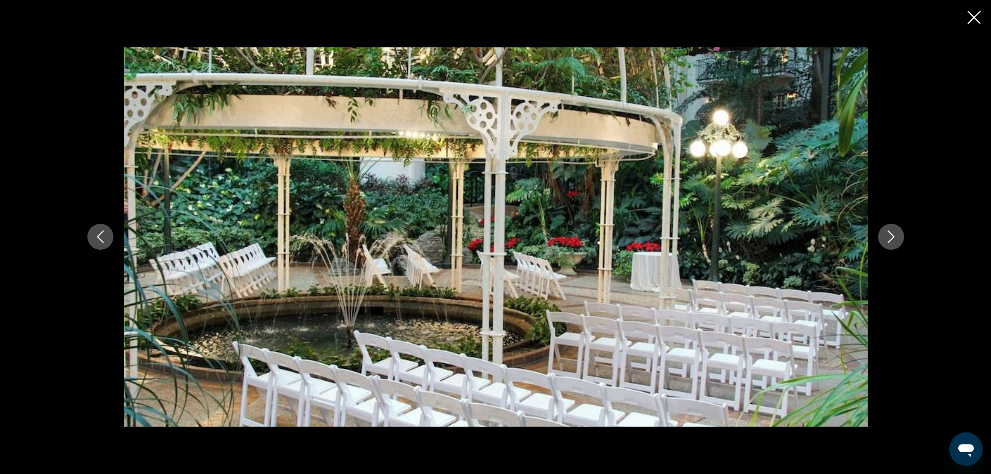
click at [892, 242] on icon "Next image" at bounding box center [891, 236] width 12 height 12
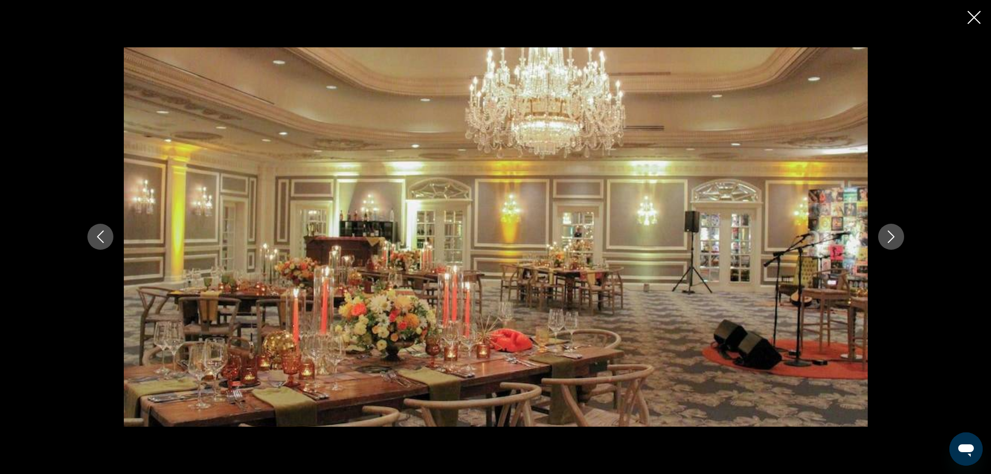
click at [892, 242] on icon "Next image" at bounding box center [891, 236] width 12 height 12
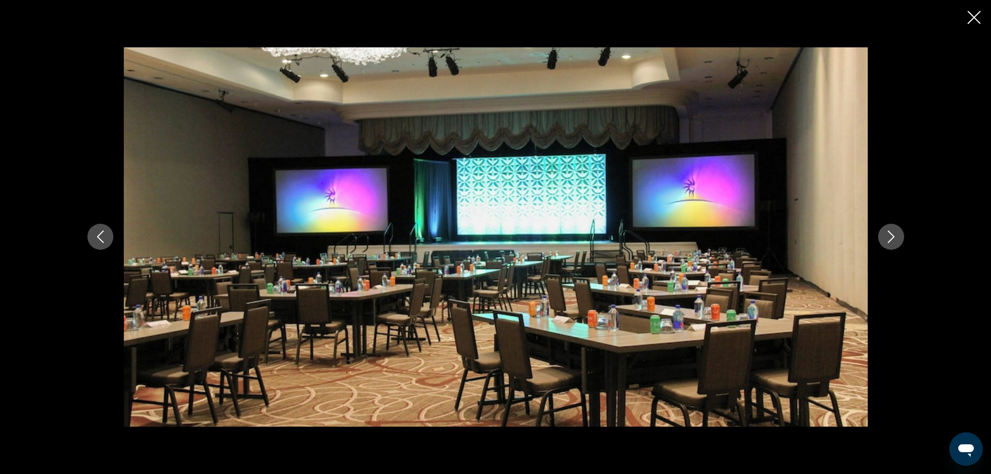
click at [892, 242] on icon "Next image" at bounding box center [891, 236] width 12 height 12
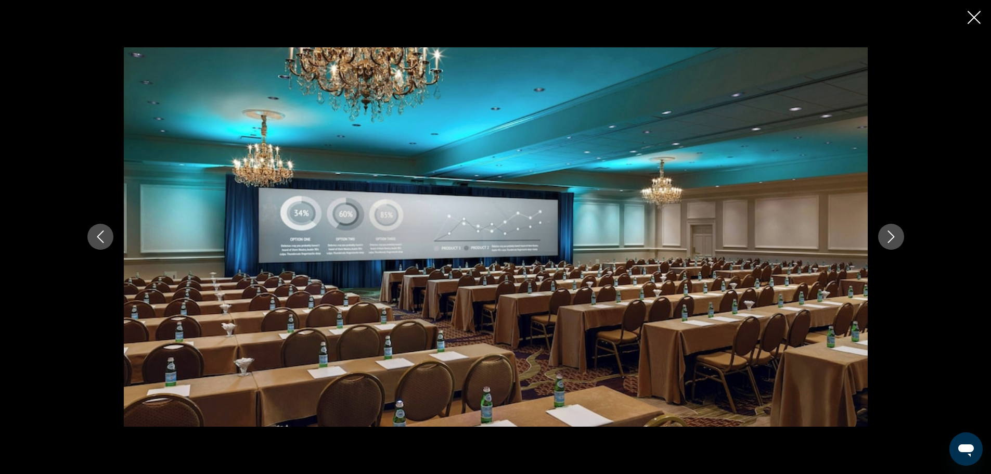
click at [892, 242] on icon "Next image" at bounding box center [891, 236] width 12 height 12
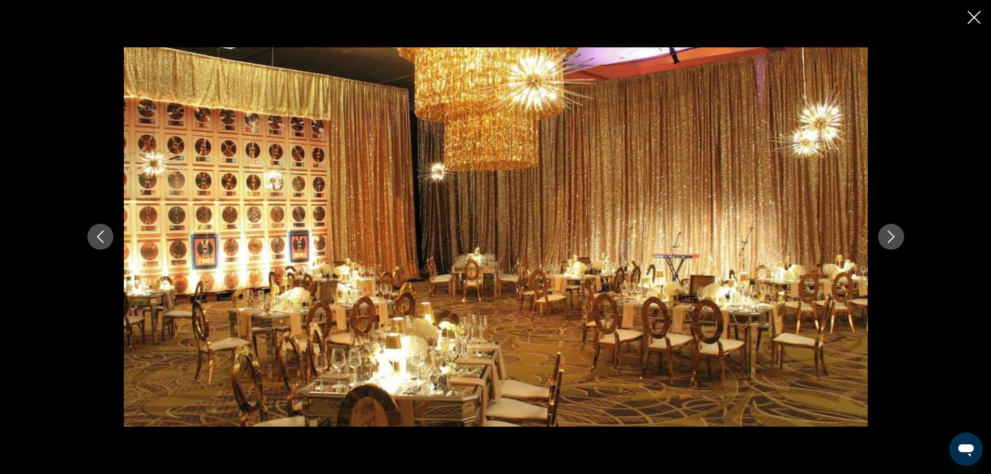
click at [892, 242] on icon "Next image" at bounding box center [891, 236] width 12 height 12
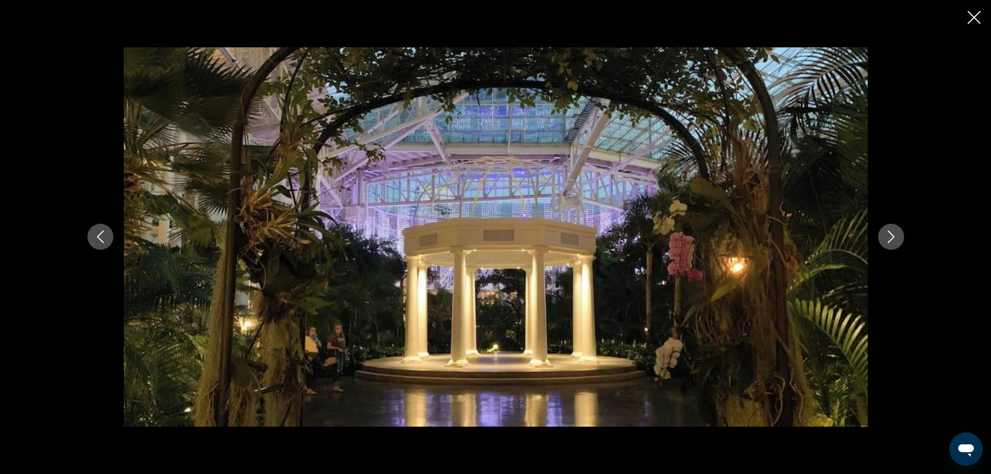
click at [892, 242] on icon "Next image" at bounding box center [891, 236] width 12 height 12
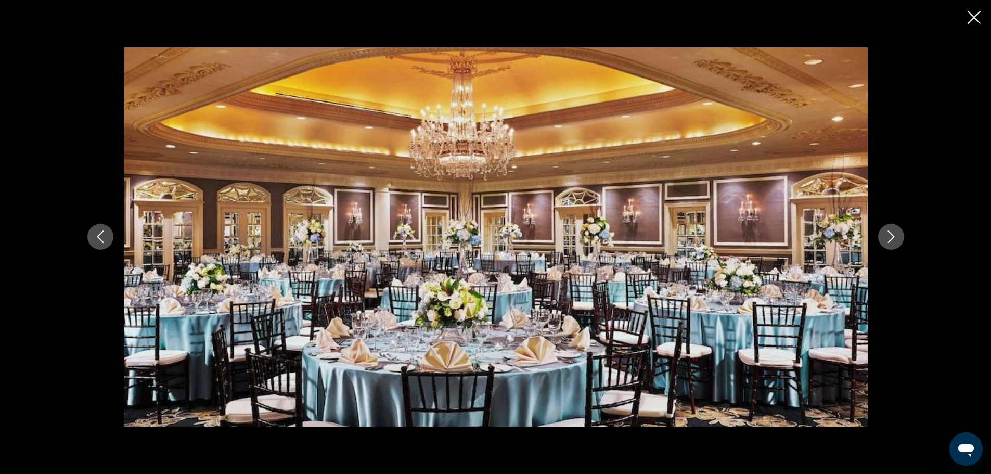
click at [892, 242] on icon "Next image" at bounding box center [891, 236] width 12 height 12
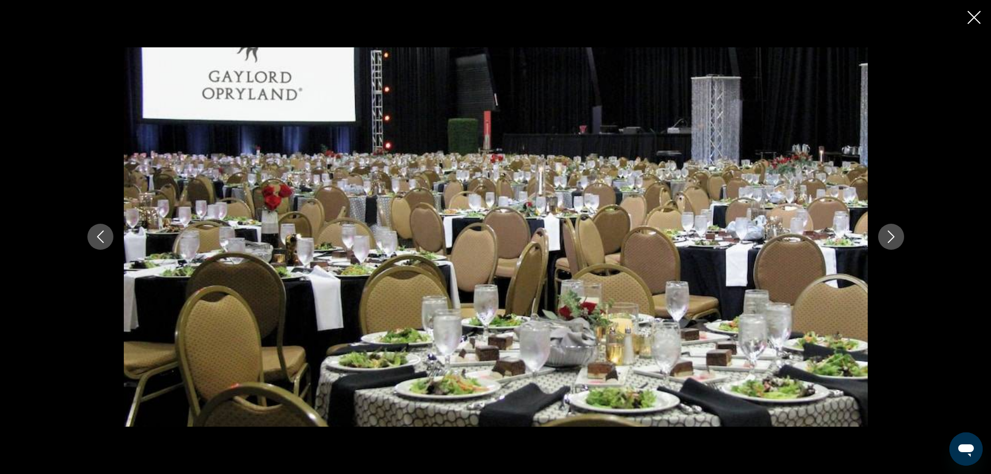
click at [892, 242] on icon "Next image" at bounding box center [891, 236] width 12 height 12
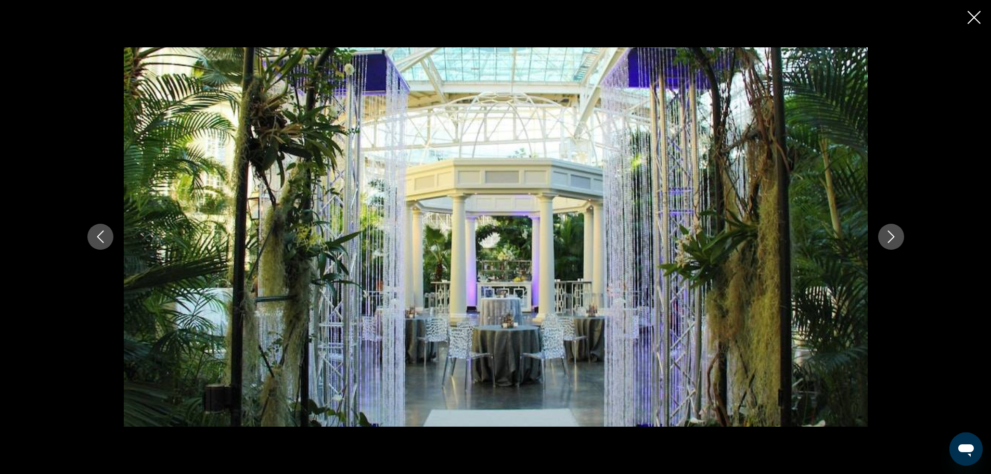
click at [892, 242] on icon "Next image" at bounding box center [891, 236] width 12 height 12
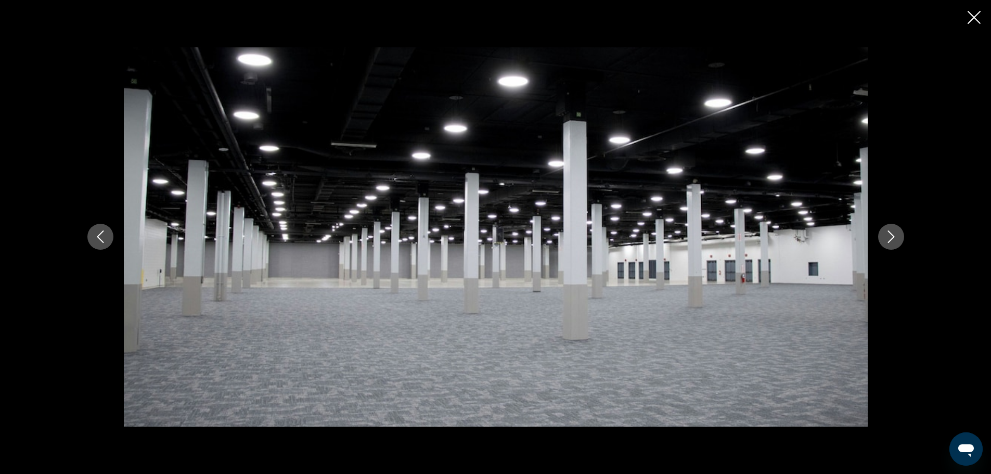
click at [892, 242] on icon "Next image" at bounding box center [891, 236] width 12 height 12
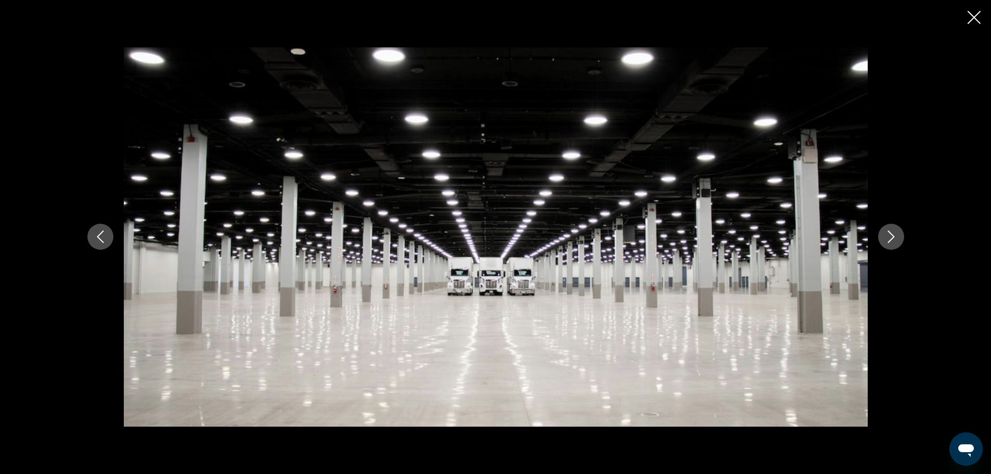
click at [892, 242] on icon "Next image" at bounding box center [891, 236] width 12 height 12
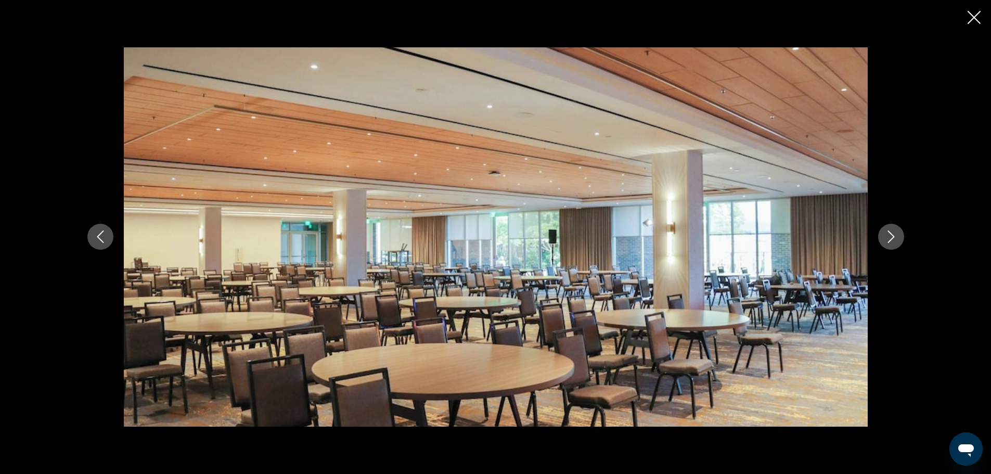
click at [891, 242] on icon "Next image" at bounding box center [891, 236] width 12 height 12
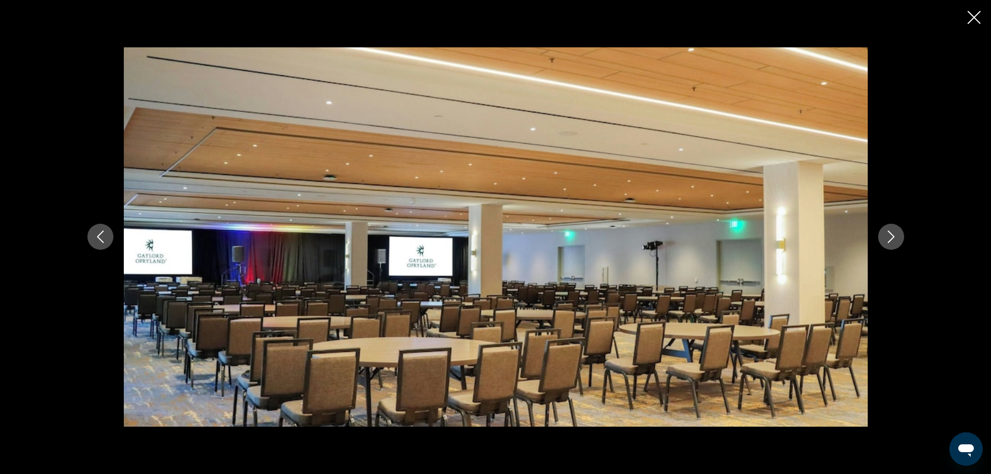
click at [889, 241] on icon "Next image" at bounding box center [890, 237] width 7 height 12
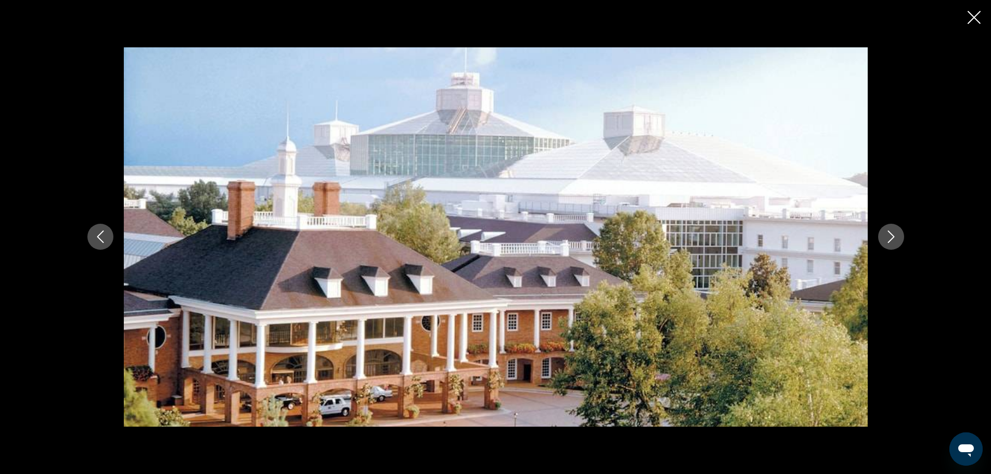
click at [889, 241] on icon "Next image" at bounding box center [890, 237] width 7 height 12
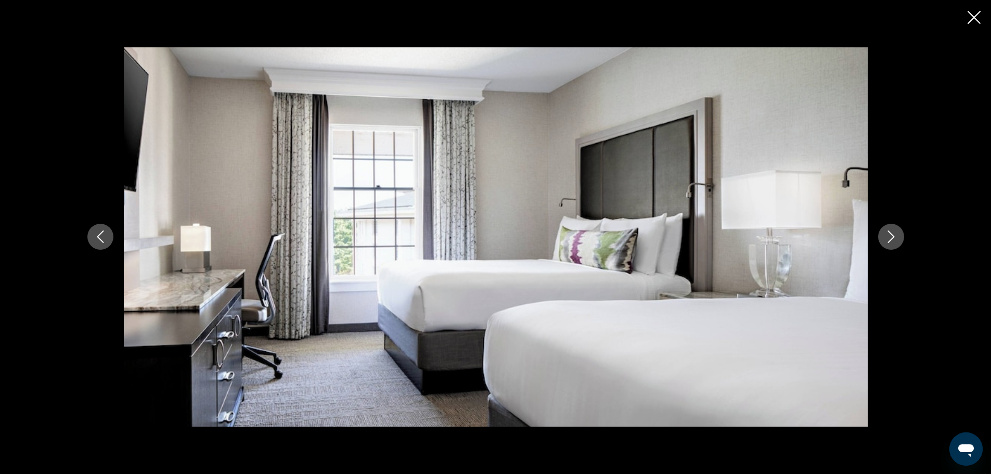
click at [888, 241] on icon "Next image" at bounding box center [891, 236] width 12 height 12
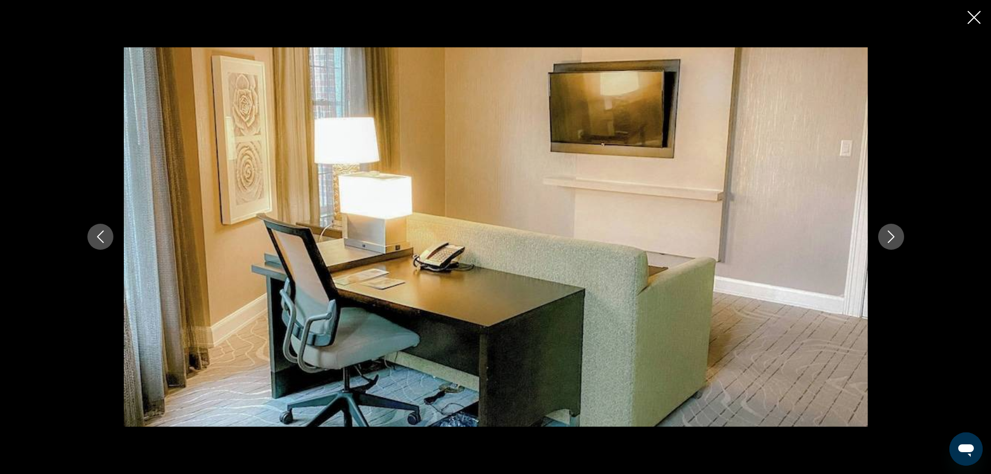
click at [888, 241] on icon "Next image" at bounding box center [891, 236] width 12 height 12
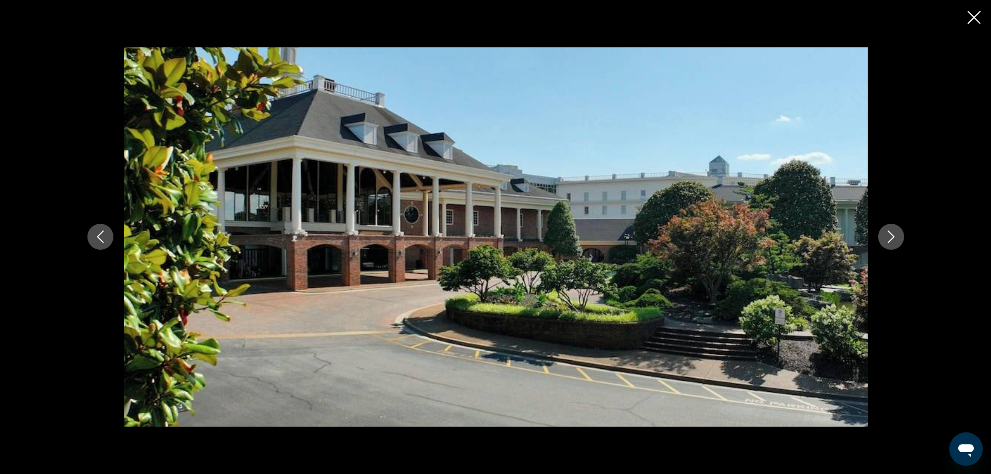
click at [888, 241] on icon "Next image" at bounding box center [891, 236] width 12 height 12
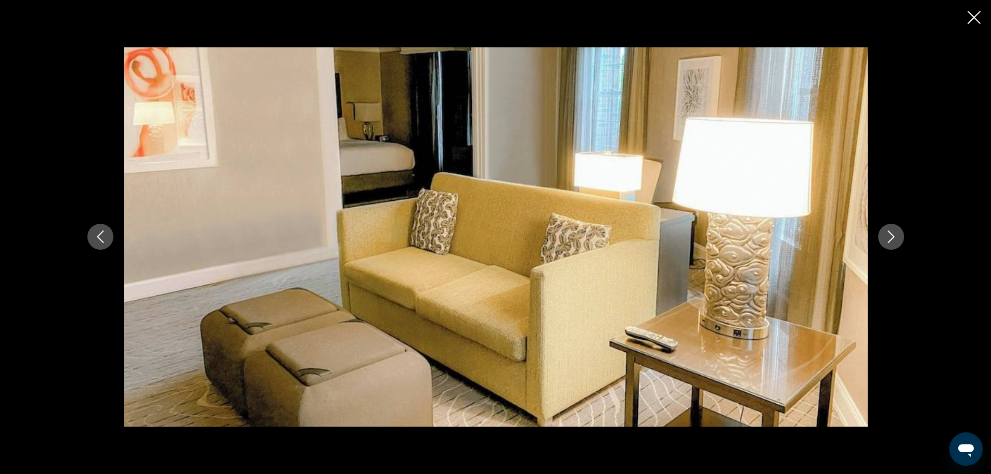
click at [888, 241] on icon "Next image" at bounding box center [891, 236] width 12 height 12
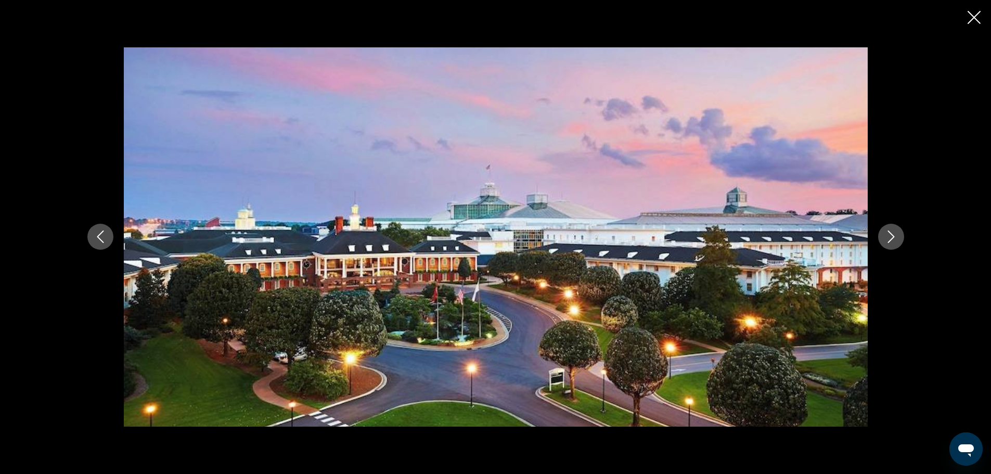
click at [888, 241] on icon "Next image" at bounding box center [891, 236] width 12 height 12
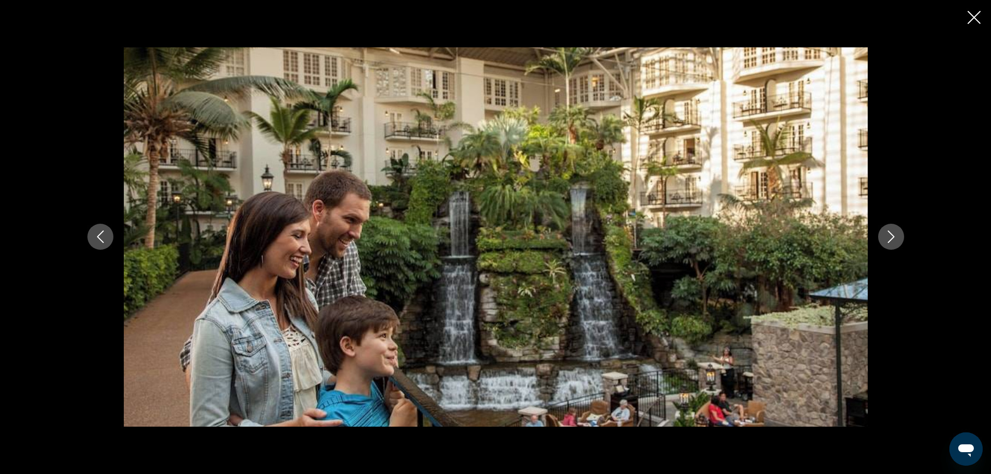
click at [888, 241] on icon "Next image" at bounding box center [891, 236] width 12 height 12
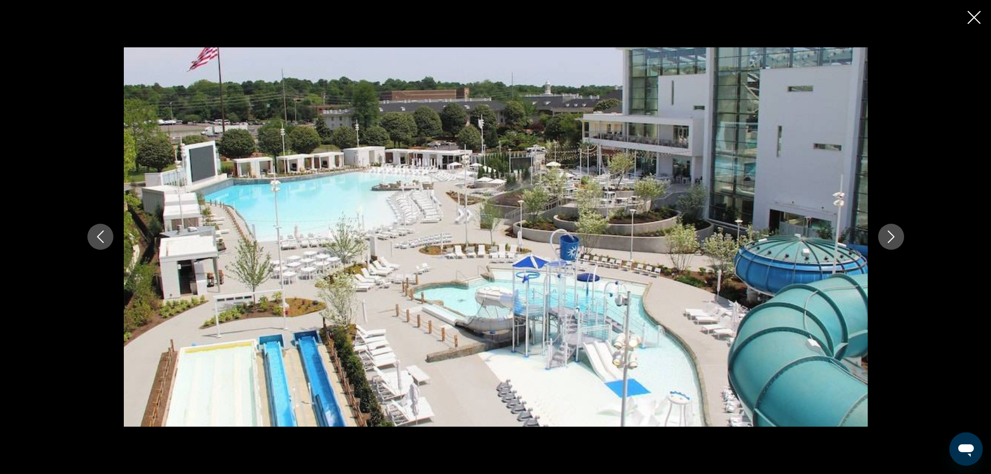
click at [888, 241] on icon "Next image" at bounding box center [891, 236] width 12 height 12
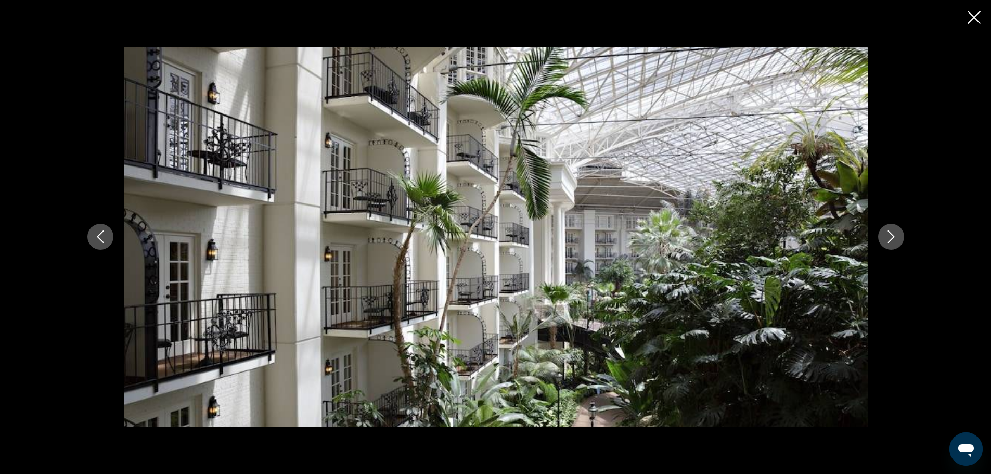
click at [888, 241] on icon "Next image" at bounding box center [891, 236] width 12 height 12
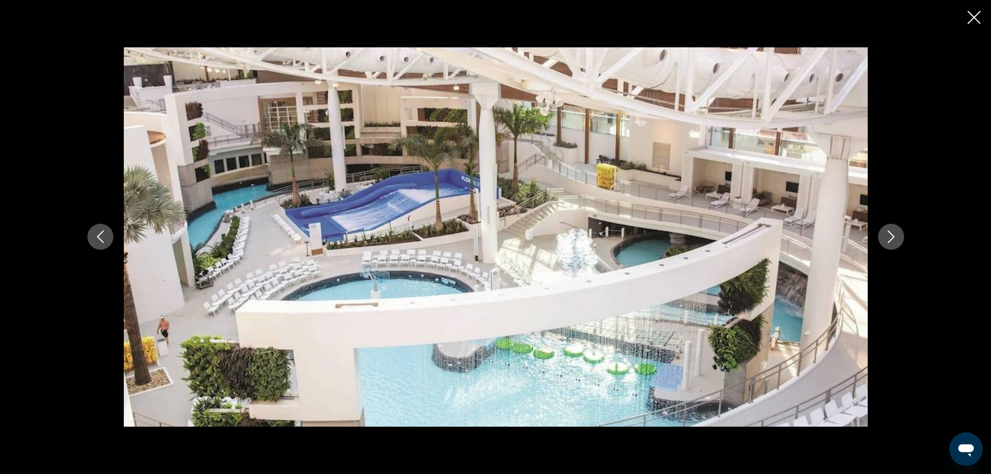
click at [888, 241] on icon "Next image" at bounding box center [891, 236] width 12 height 12
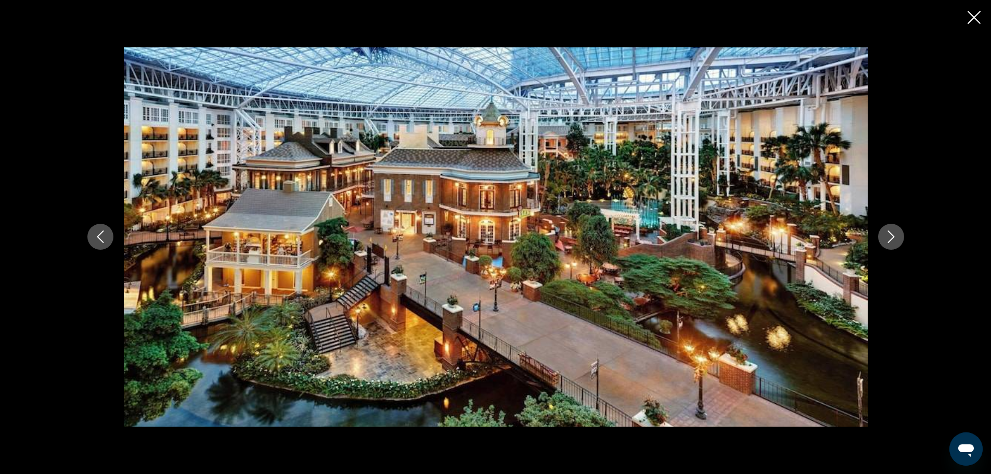
click at [888, 241] on icon "Next image" at bounding box center [891, 236] width 12 height 12
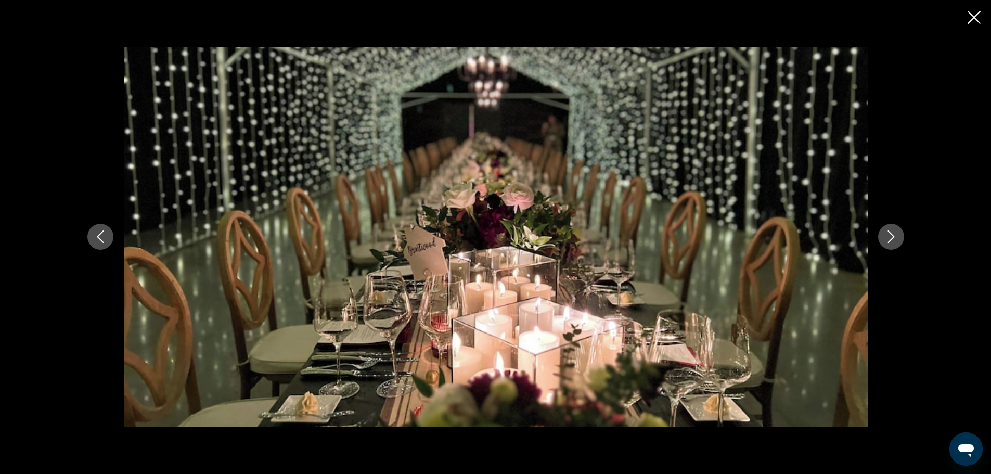
click at [888, 241] on icon "Next image" at bounding box center [891, 236] width 12 height 12
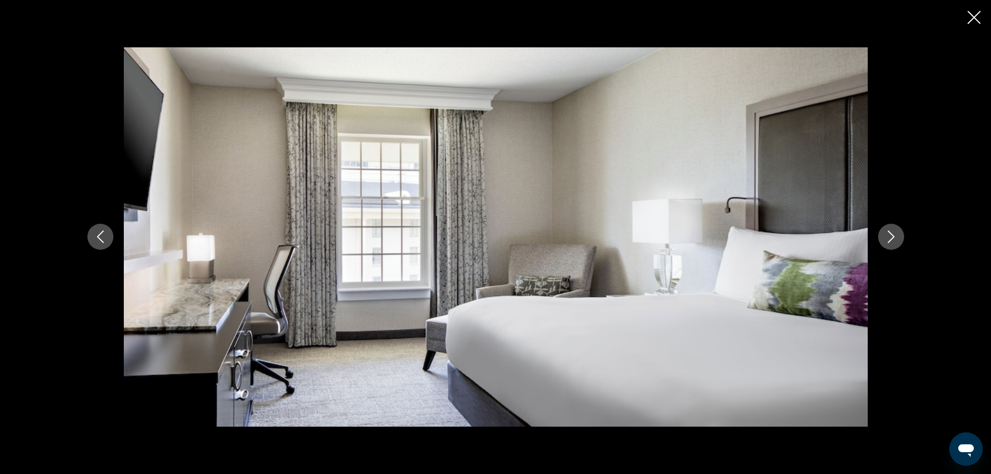
click at [888, 241] on icon "Next image" at bounding box center [891, 236] width 12 height 12
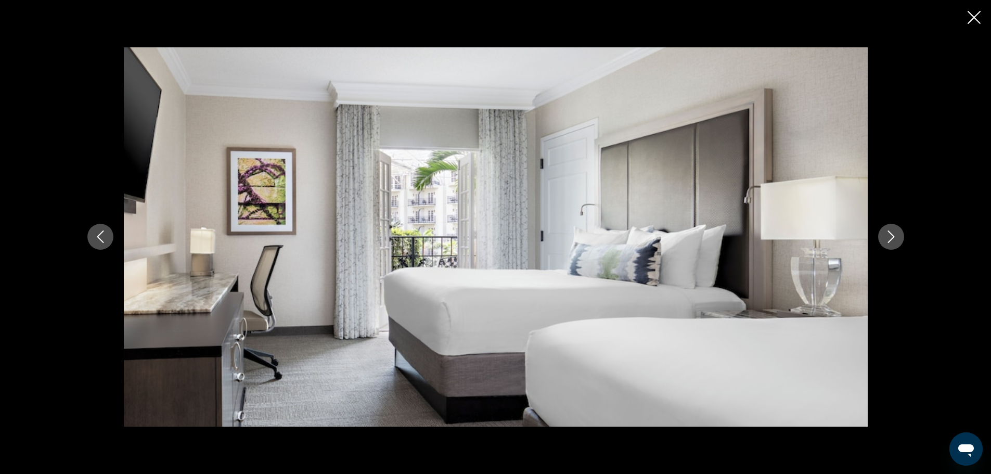
click at [888, 241] on icon "Next image" at bounding box center [891, 236] width 12 height 12
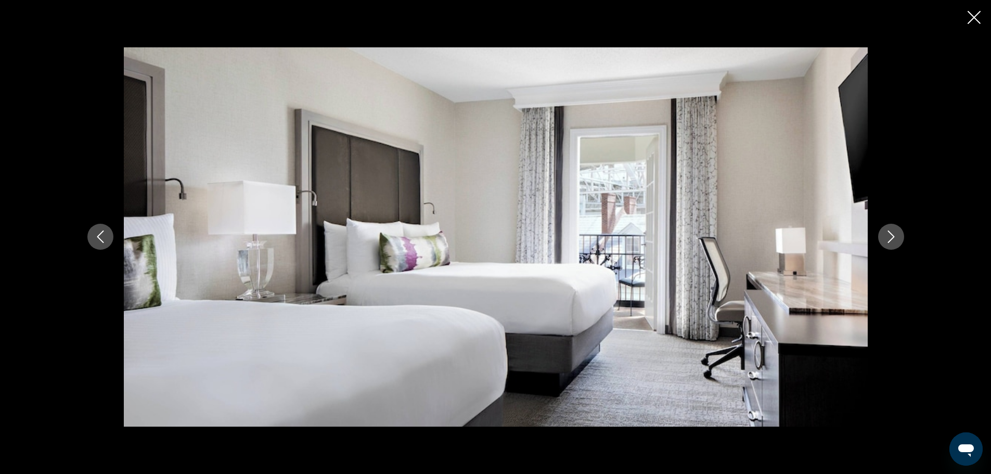
click at [888, 241] on icon "Next image" at bounding box center [891, 236] width 12 height 12
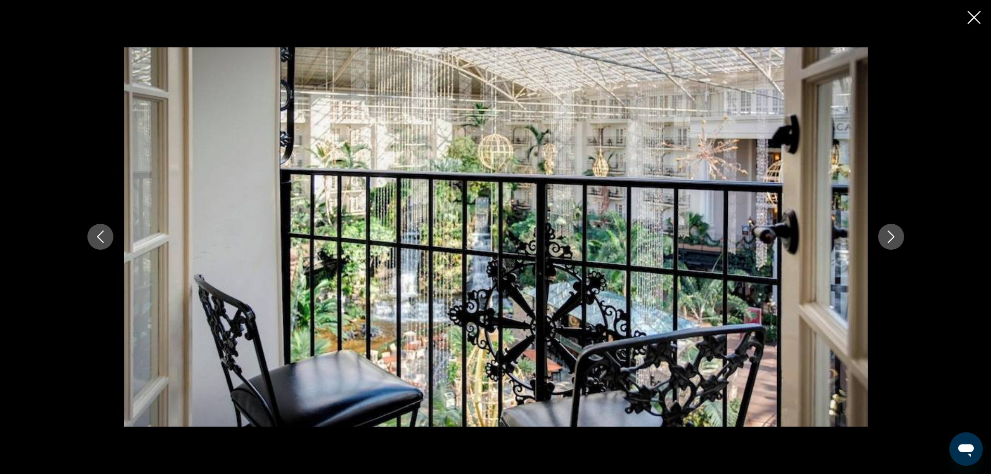
click at [888, 241] on icon "Next image" at bounding box center [891, 236] width 12 height 12
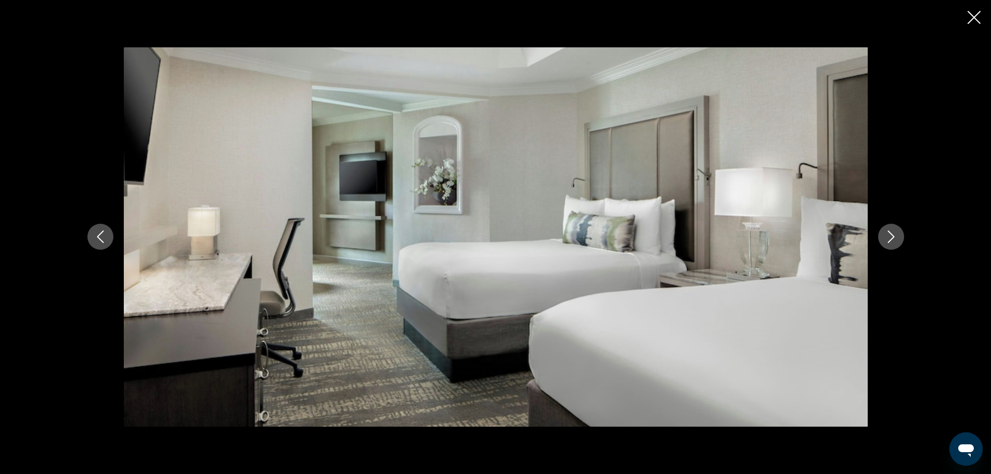
click at [972, 15] on icon "Close slideshow" at bounding box center [974, 17] width 13 height 13
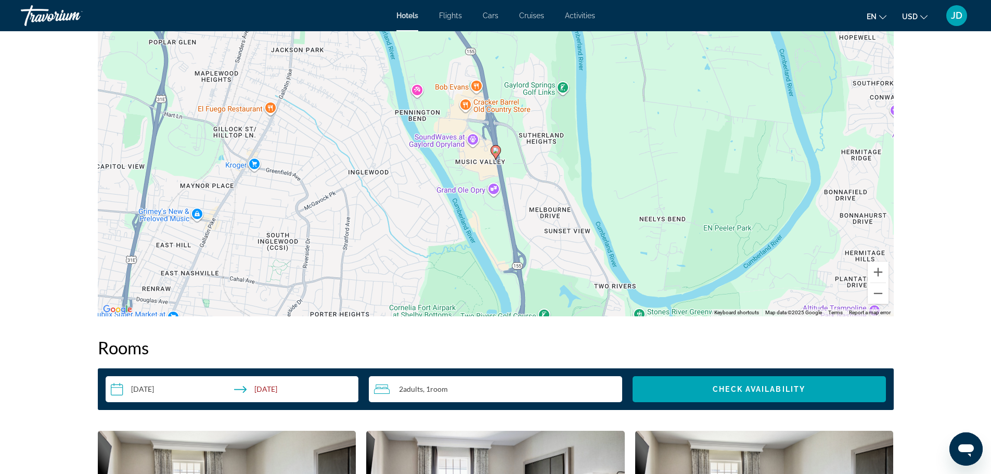
scroll to position [990, 0]
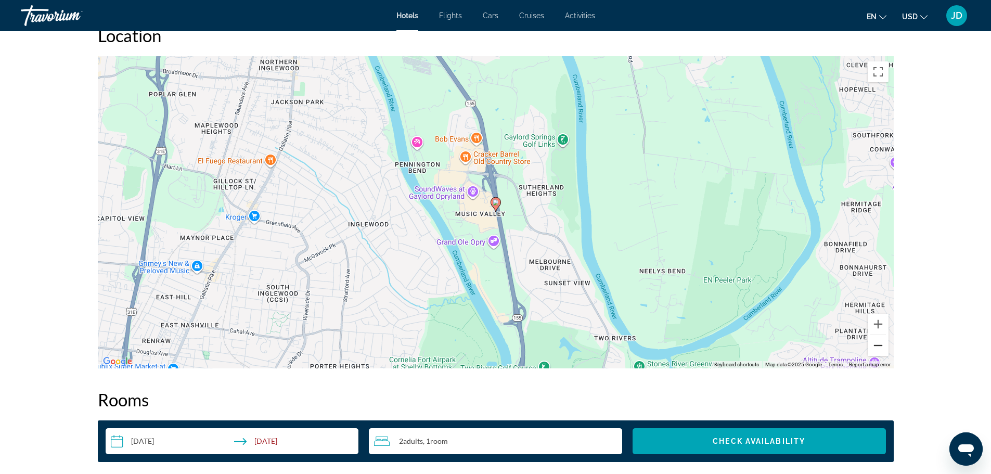
click at [875, 345] on button "Zoom out" at bounding box center [878, 345] width 21 height 21
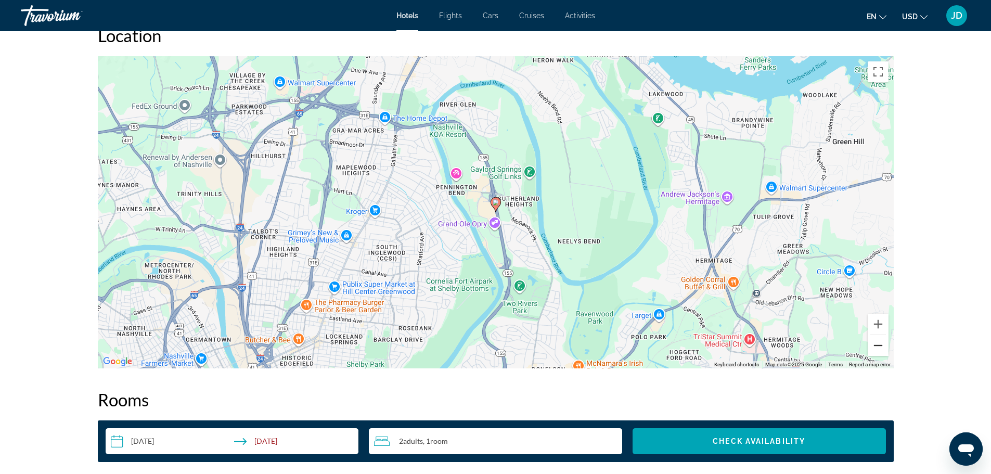
click at [876, 345] on button "Zoom out" at bounding box center [878, 345] width 21 height 21
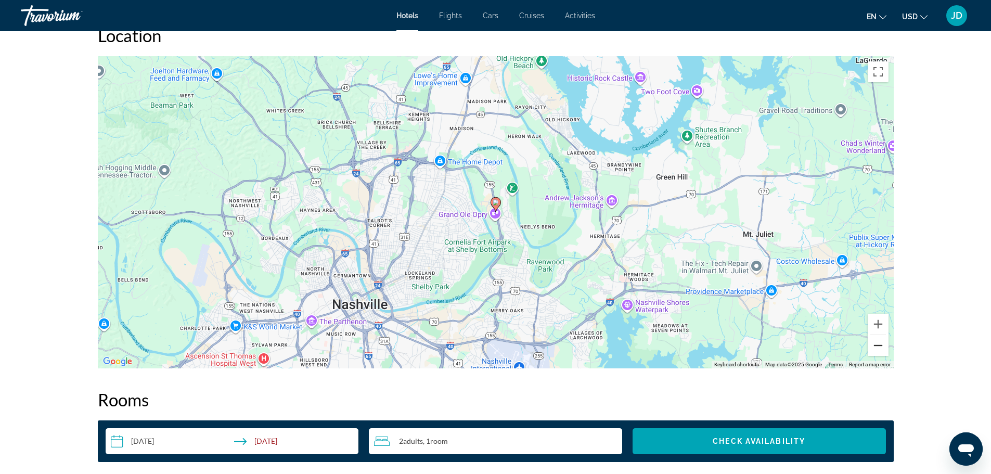
click at [876, 345] on button "Zoom out" at bounding box center [878, 345] width 21 height 21
